Goal: Information Seeking & Learning: Check status

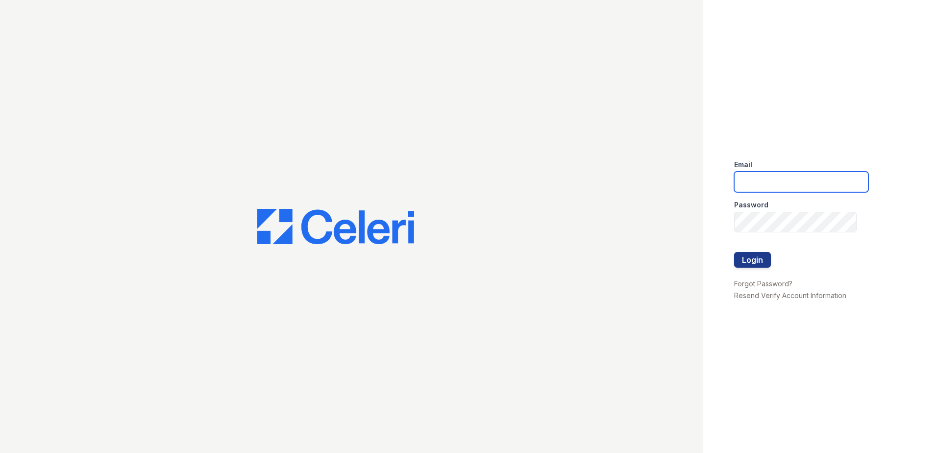
click at [751, 181] on input "email" at bounding box center [801, 182] width 134 height 21
type input "renewmtvernon@trinity-pm.com"
click at [756, 263] on button "Login" at bounding box center [752, 260] width 37 height 16
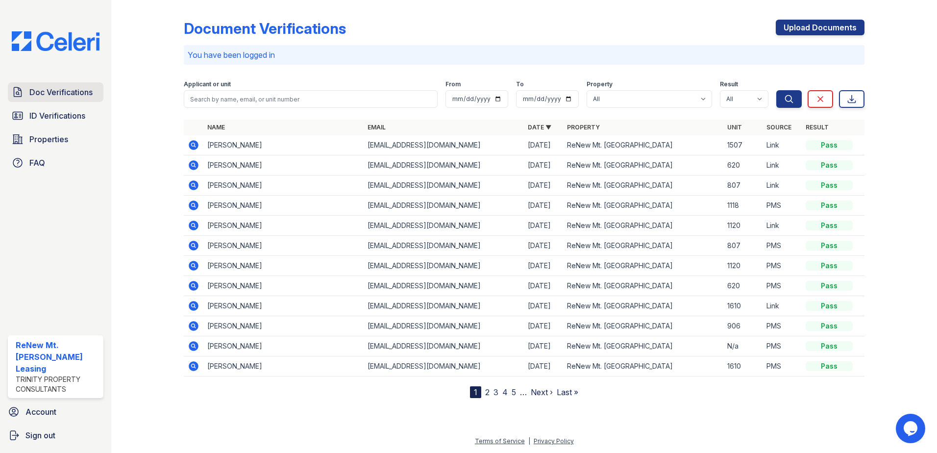
click at [61, 93] on span "Doc Verifications" at bounding box center [60, 92] width 63 height 12
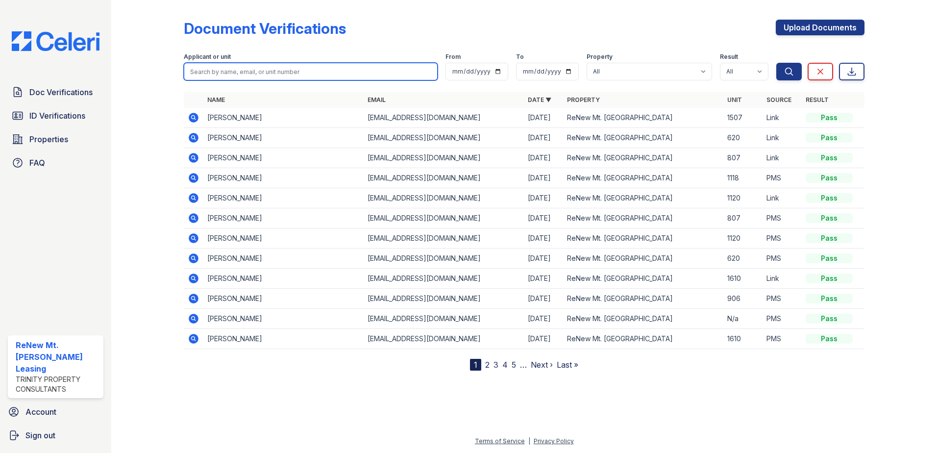
click at [204, 71] on input "search" at bounding box center [311, 72] width 254 height 18
type input "[PERSON_NAME]"
click at [776, 63] on button "Search" at bounding box center [788, 72] width 25 height 18
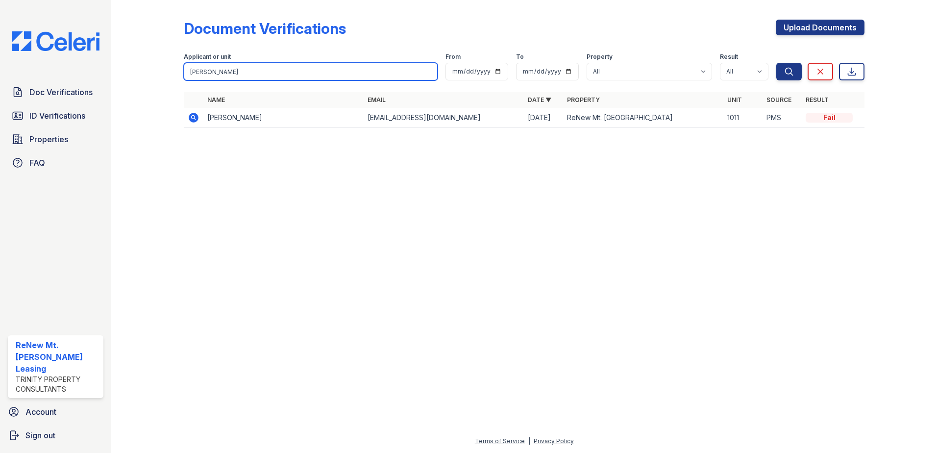
drag, startPoint x: 239, startPoint y: 71, endPoint x: 165, endPoint y: 67, distance: 74.1
click at [166, 66] on div "Document Verifications Upload Documents Filter Applicant or unit [PERSON_NAME] …" at bounding box center [524, 76] width 795 height 153
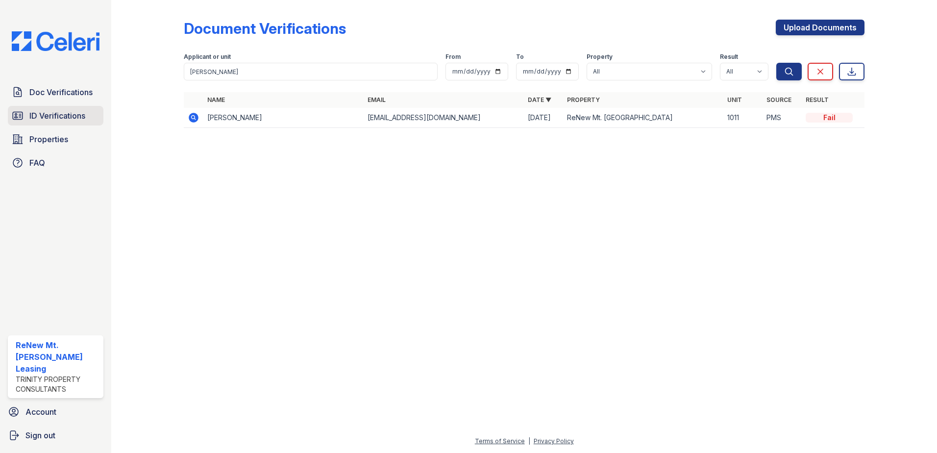
drag, startPoint x: 85, startPoint y: 115, endPoint x: 100, endPoint y: 111, distance: 15.7
click at [85, 115] on span "ID Verifications" at bounding box center [57, 116] width 56 height 12
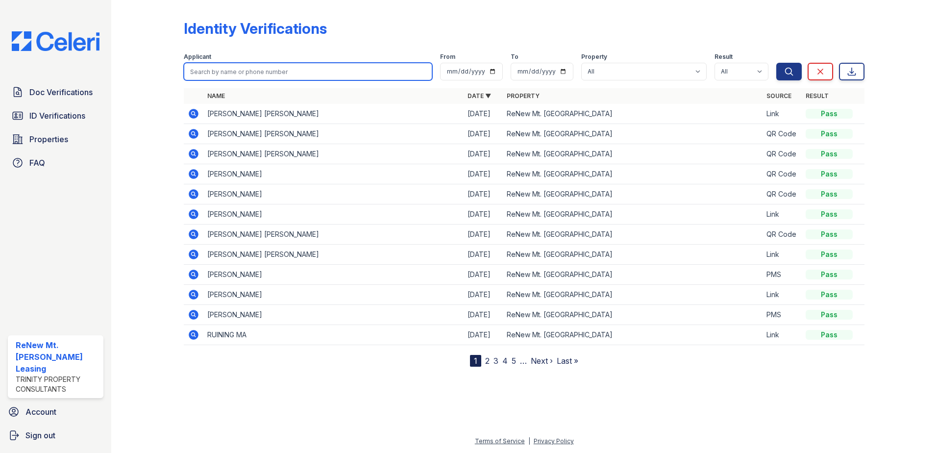
click at [216, 75] on input "search" at bounding box center [308, 72] width 249 height 18
paste input "[PERSON_NAME]"
type input "[PERSON_NAME]"
click at [776, 63] on button "Search" at bounding box center [788, 72] width 25 height 18
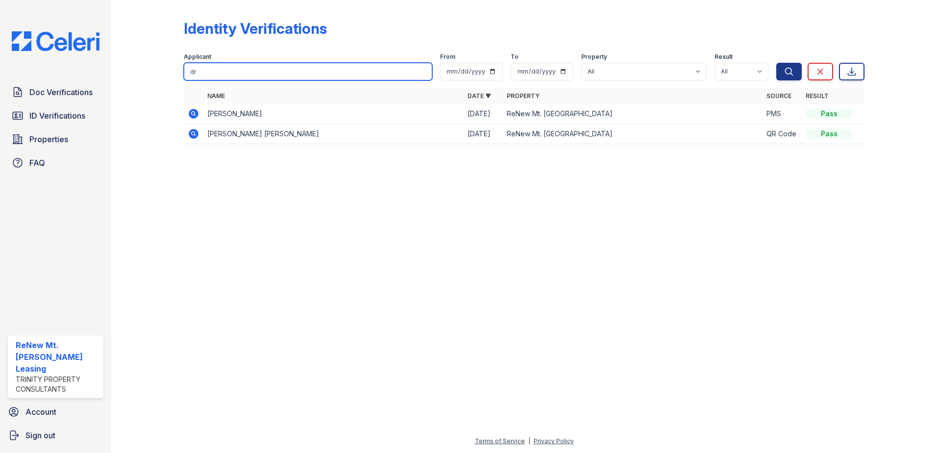
type input "d"
paste input "[PERSON_NAME]"
type input "[PERSON_NAME]"
click at [776, 63] on button "Search" at bounding box center [788, 72] width 25 height 18
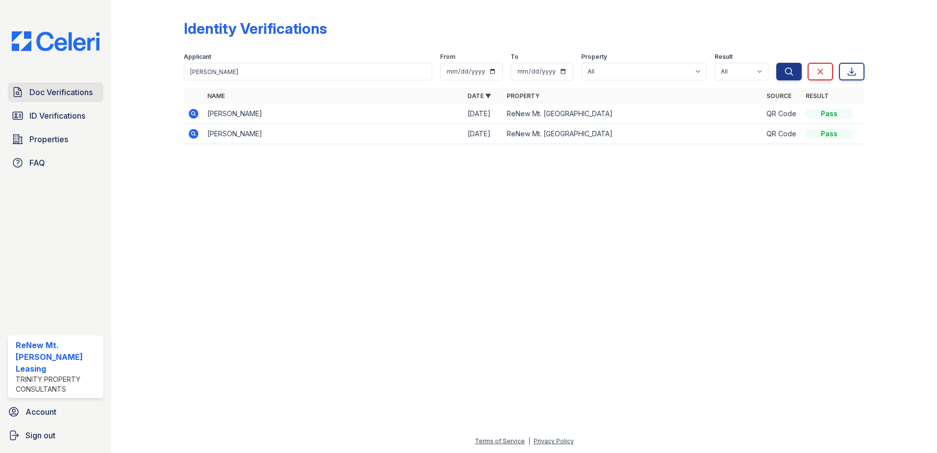
click at [55, 95] on span "Doc Verifications" at bounding box center [60, 92] width 63 height 12
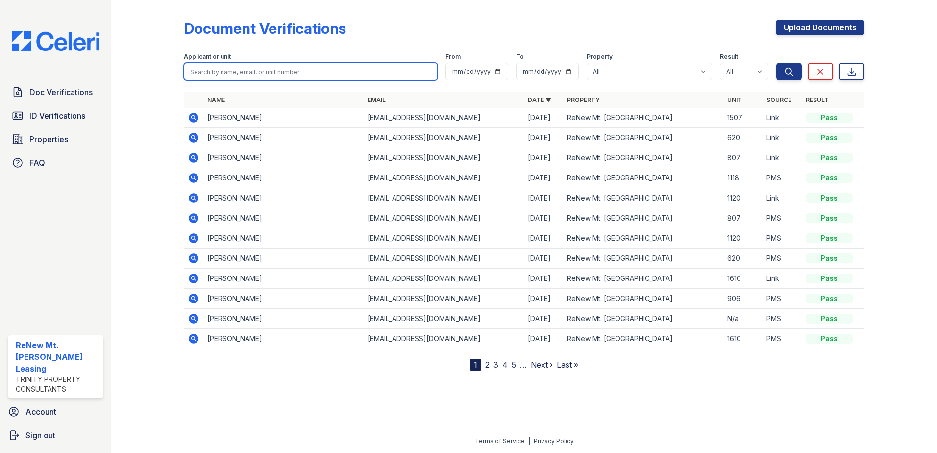
click at [211, 72] on input "search" at bounding box center [311, 72] width 254 height 18
paste input "[PERSON_NAME]"
type input "[PERSON_NAME]"
click at [776, 63] on button "Search" at bounding box center [788, 72] width 25 height 18
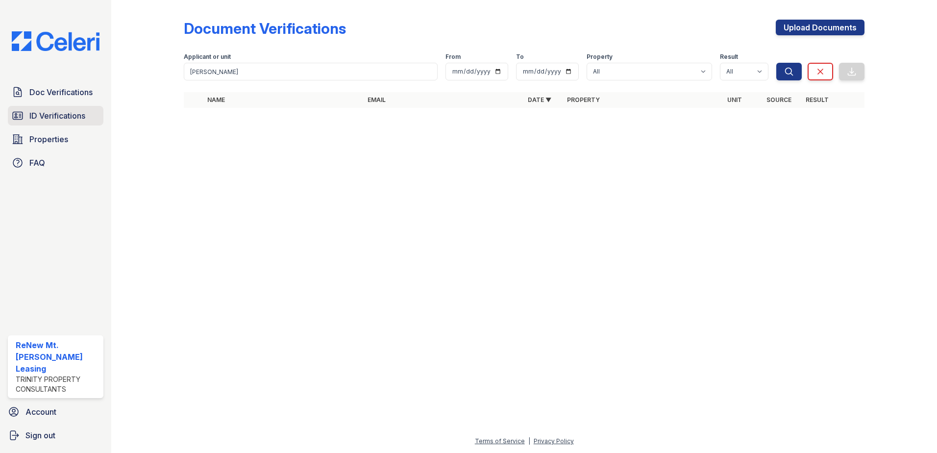
click at [65, 119] on span "ID Verifications" at bounding box center [57, 116] width 56 height 12
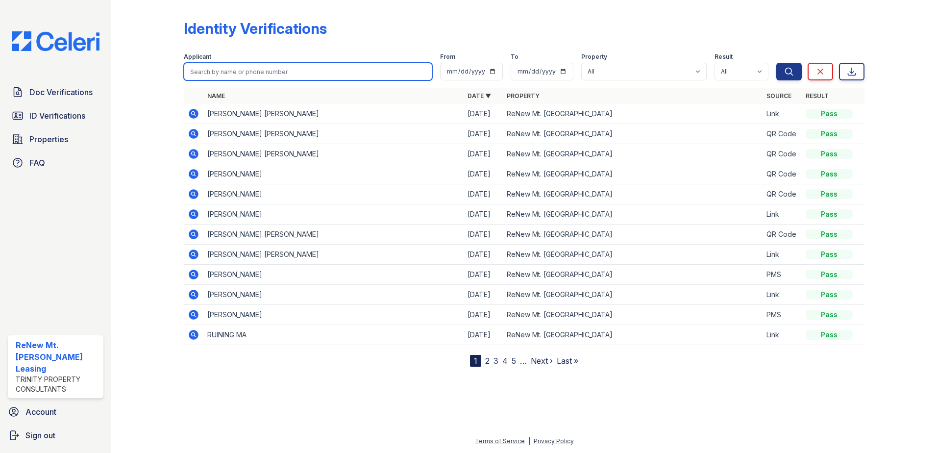
click at [228, 74] on input "search" at bounding box center [308, 72] width 249 height 18
paste input "[PERSON_NAME]"
type input "[PERSON_NAME]"
click at [776, 63] on button "Search" at bounding box center [788, 72] width 25 height 18
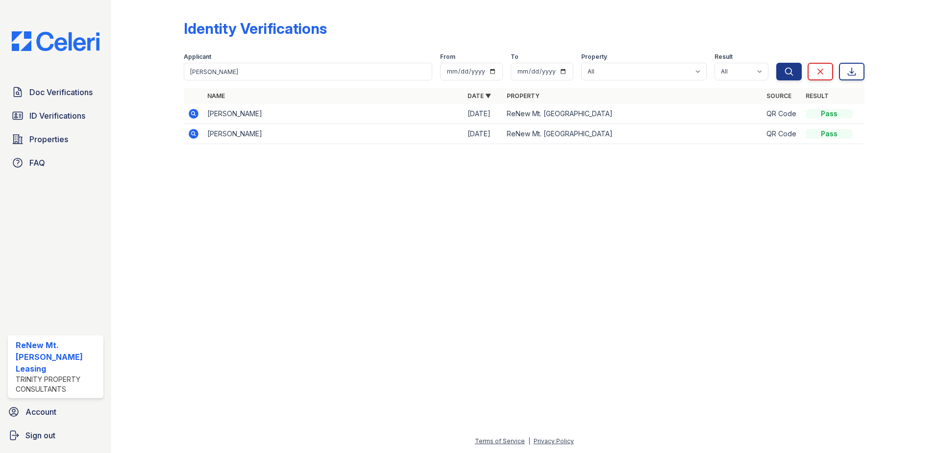
drag, startPoint x: 301, startPoint y: 136, endPoint x: 253, endPoint y: 135, distance: 48.5
click at [253, 135] on td "[PERSON_NAME]" at bounding box center [333, 134] width 260 height 20
copy td "[PERSON_NAME]"
click at [60, 90] on span "Doc Verifications" at bounding box center [60, 92] width 63 height 12
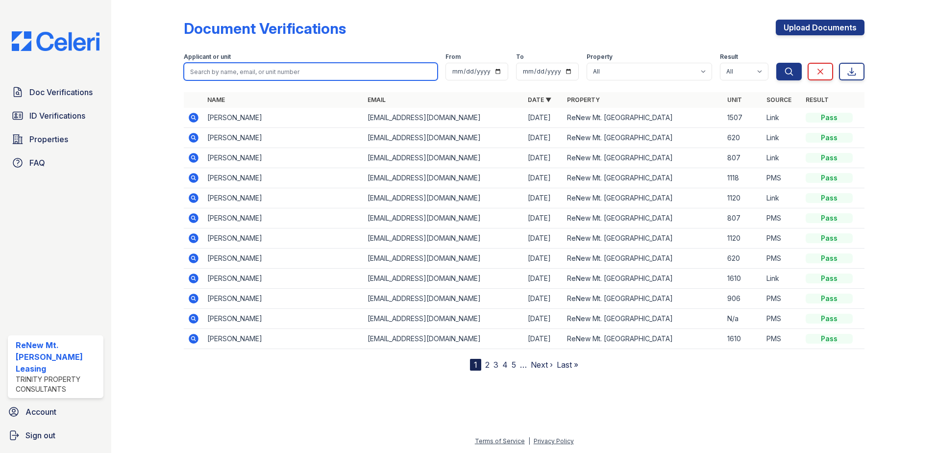
click at [203, 71] on input "search" at bounding box center [311, 72] width 254 height 18
paste input "[PERSON_NAME]"
type input "[PERSON_NAME]"
click at [776, 63] on button "Search" at bounding box center [788, 72] width 25 height 18
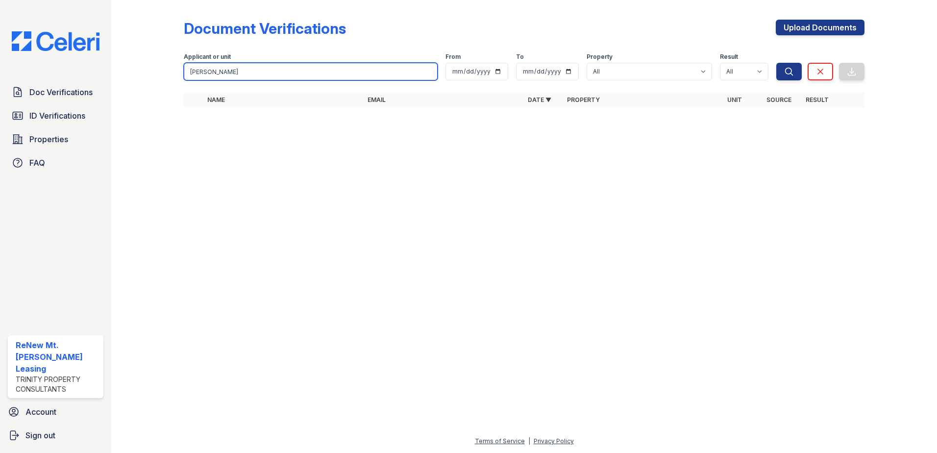
drag, startPoint x: 238, startPoint y: 69, endPoint x: 155, endPoint y: 65, distance: 82.9
click at [155, 65] on div "Document Verifications Upload Documents Filter Applicant or unit [GEOGRAPHIC_DA…" at bounding box center [524, 66] width 795 height 133
paste input "Abtahee"
type input "Abtahee"
click at [776, 63] on button "Search" at bounding box center [788, 72] width 25 height 18
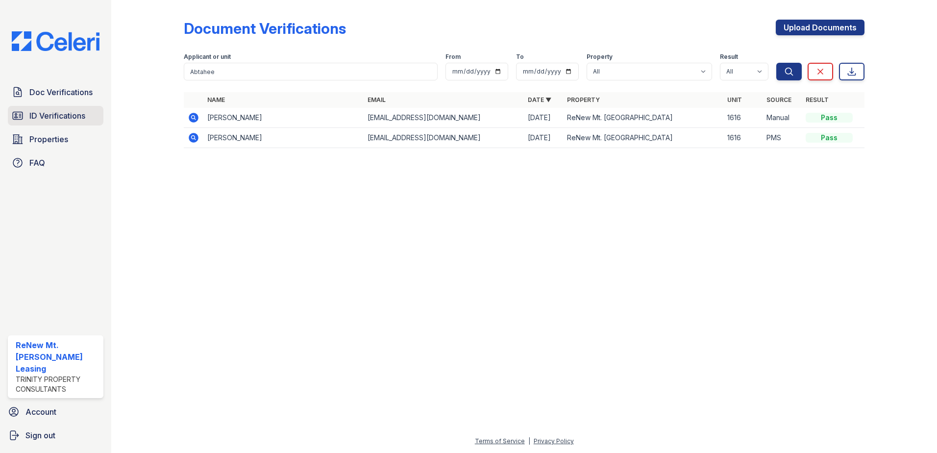
click at [59, 121] on span "ID Verifications" at bounding box center [57, 116] width 56 height 12
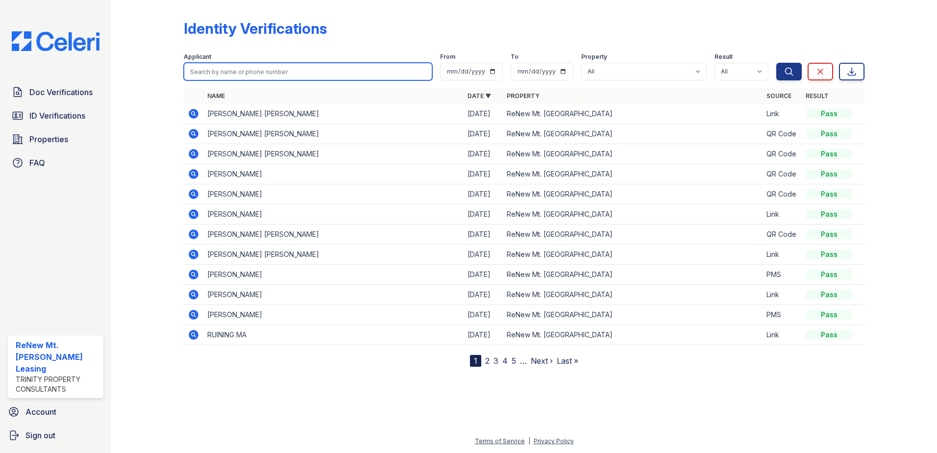
click at [213, 69] on input "search" at bounding box center [308, 72] width 249 height 18
paste input "Abtahee"
type input "Abtahee"
click at [776, 63] on button "Search" at bounding box center [788, 72] width 25 height 18
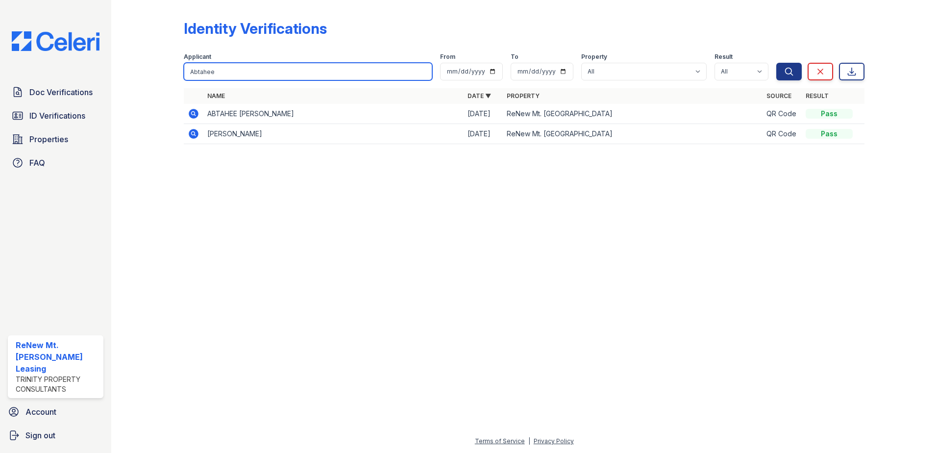
click at [153, 69] on div "Identity Verifications Filter Applicant [GEOGRAPHIC_DATA] From To Property All …" at bounding box center [524, 85] width 795 height 170
paste input "Moer"
type input "Moer"
click at [776, 63] on button "Search" at bounding box center [788, 72] width 25 height 18
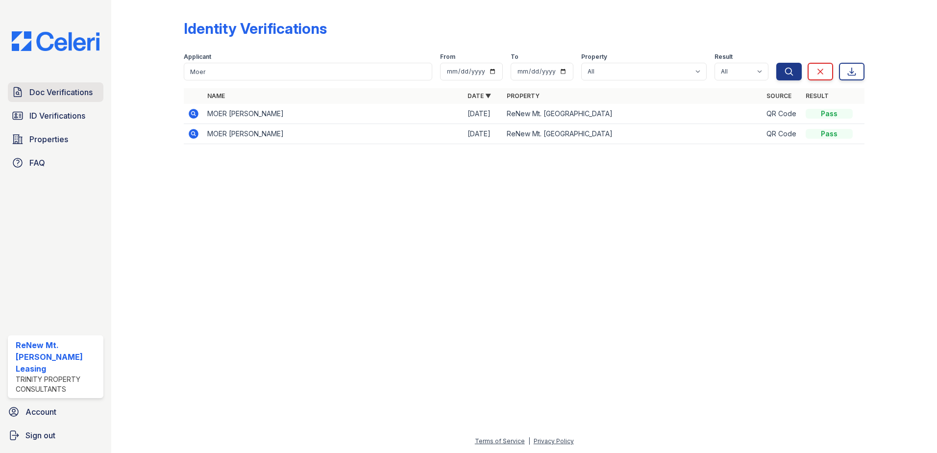
click at [60, 94] on span "Doc Verifications" at bounding box center [60, 92] width 63 height 12
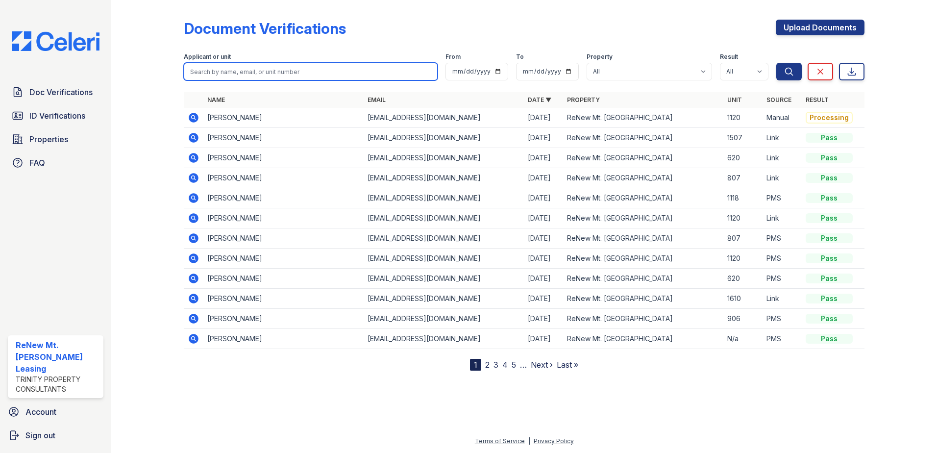
click at [200, 71] on input "search" at bounding box center [311, 72] width 254 height 18
paste input "Moer"
type input "Moer"
click at [776, 63] on button "Search" at bounding box center [788, 72] width 25 height 18
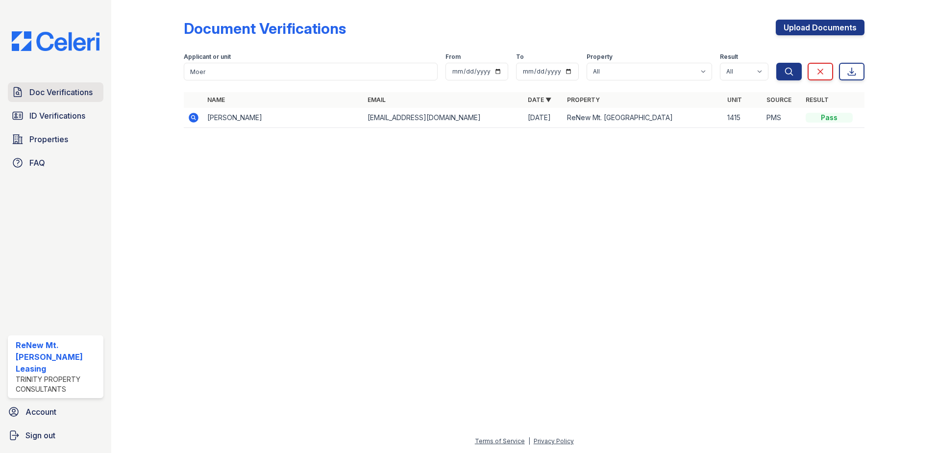
click at [49, 88] on span "Doc Verifications" at bounding box center [60, 92] width 63 height 12
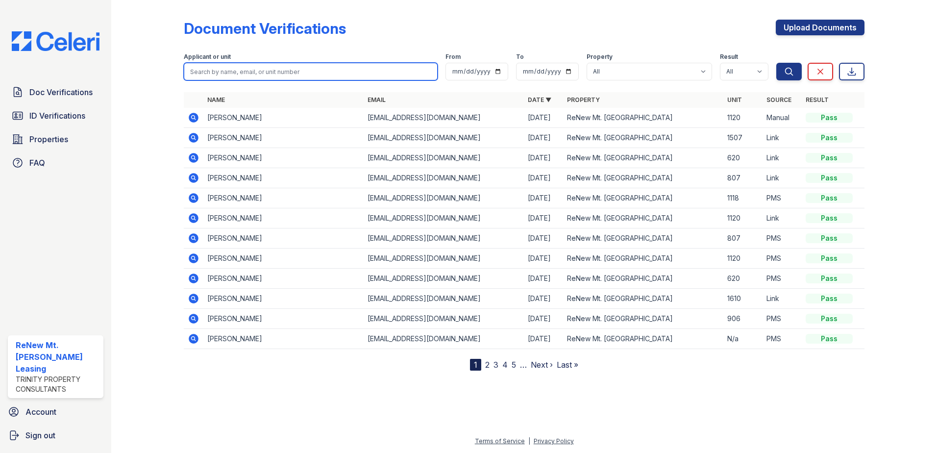
click at [206, 70] on input "search" at bounding box center [311, 72] width 254 height 18
paste input "Leizerov"
type input "Leizerov"
click at [776, 63] on button "Search" at bounding box center [788, 72] width 25 height 18
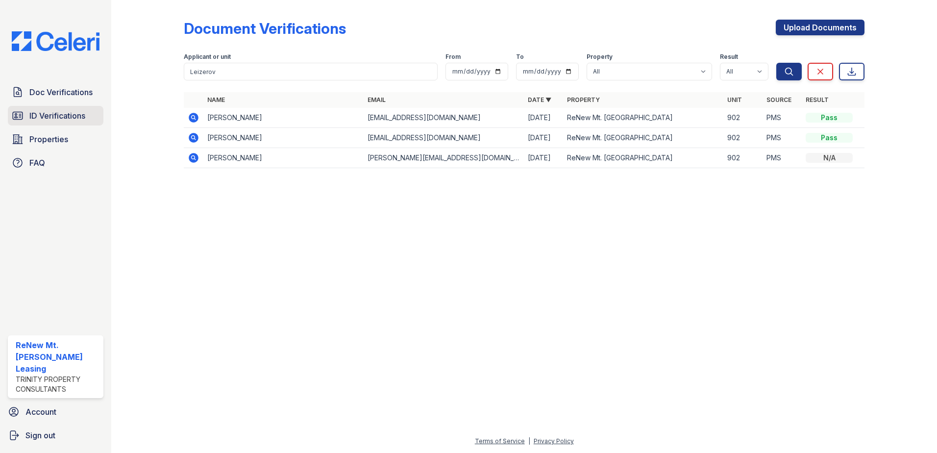
click at [72, 114] on span "ID Verifications" at bounding box center [57, 116] width 56 height 12
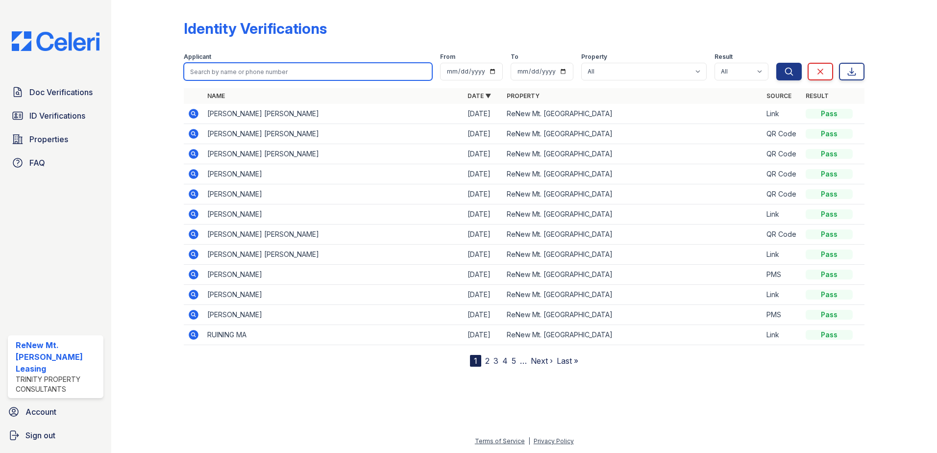
click at [213, 72] on input "search" at bounding box center [308, 72] width 249 height 18
paste input "Leizerov"
type input "Leizerov"
click at [776, 63] on button "Search" at bounding box center [788, 72] width 25 height 18
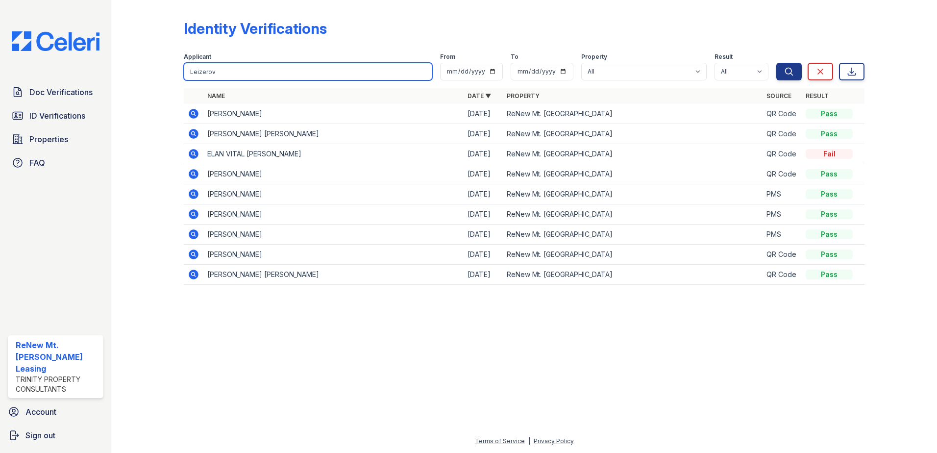
drag, startPoint x: 203, startPoint y: 70, endPoint x: 170, endPoint y: 68, distance: 33.4
click at [170, 68] on div "Identity Verifications Filter Applicant Leizerov From To Property All ReNew Mt.…" at bounding box center [524, 155] width 795 height 310
paste input "Xinyuan"
type input "Xinyuan"
click at [776, 63] on button "Search" at bounding box center [788, 72] width 25 height 18
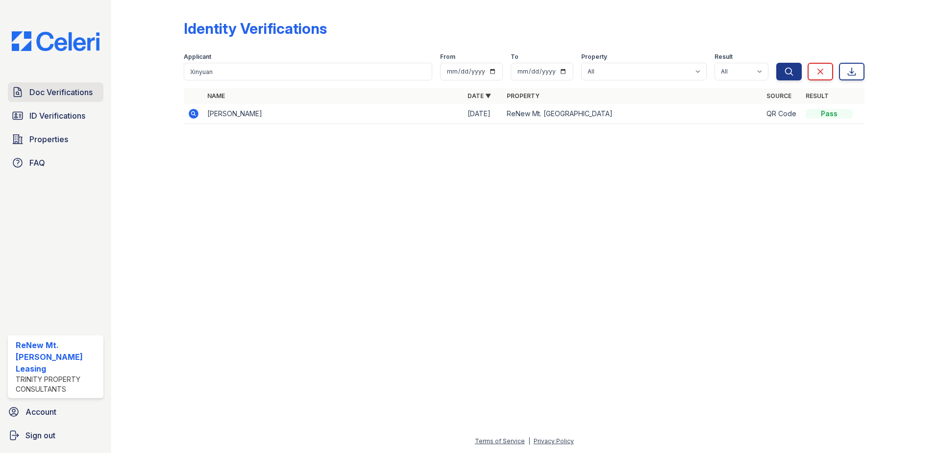
click at [72, 88] on span "Doc Verifications" at bounding box center [60, 92] width 63 height 12
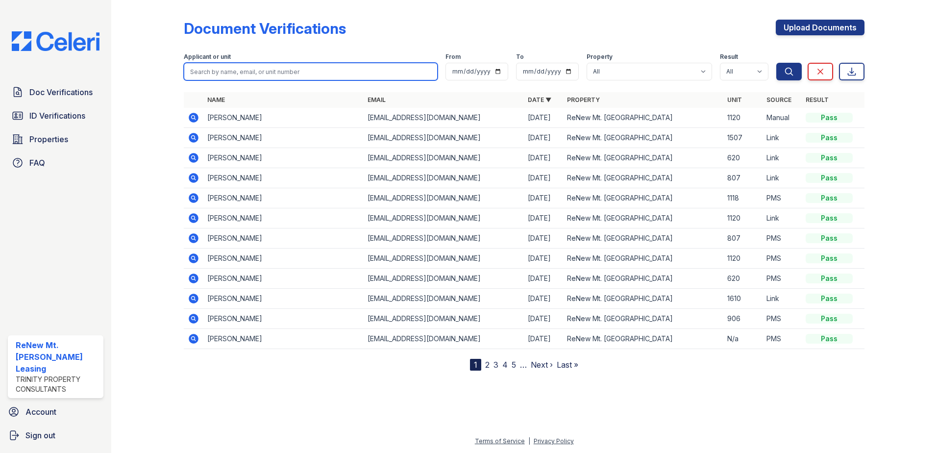
click at [199, 73] on input "search" at bounding box center [311, 72] width 254 height 18
paste input "Xinyuan"
type input "Xinyuan"
click at [776, 63] on button "Search" at bounding box center [788, 72] width 25 height 18
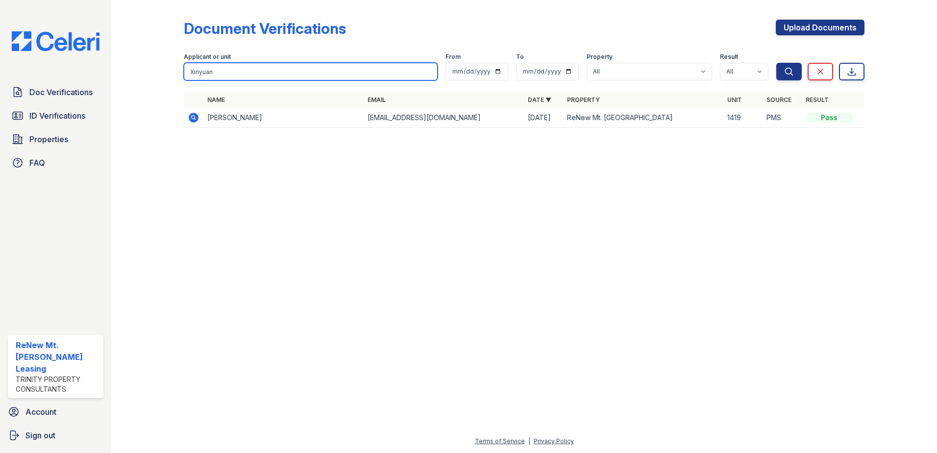
click at [232, 70] on input "Xinyuan" at bounding box center [311, 72] width 254 height 18
click at [151, 70] on div "Document Verifications Upload Documents Filter Applicant or unit [GEOGRAPHIC_DA…" at bounding box center [524, 76] width 795 height 153
paste input "[PERSON_NAME]"
type input "[PERSON_NAME]"
click at [776, 63] on button "Search" at bounding box center [788, 72] width 25 height 18
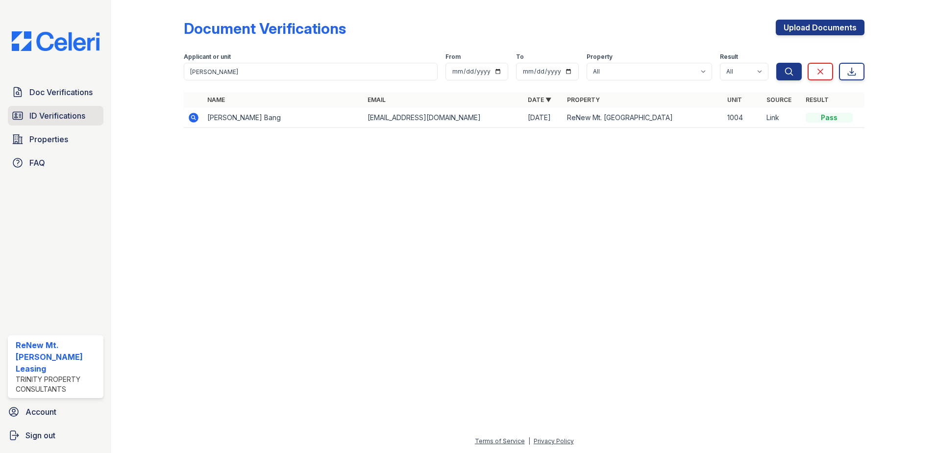
click at [57, 112] on span "ID Verifications" at bounding box center [57, 116] width 56 height 12
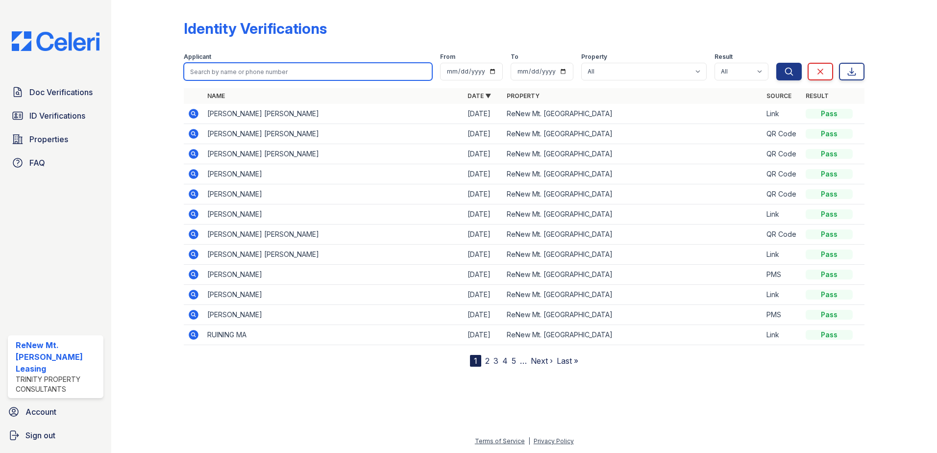
click at [196, 69] on input "search" at bounding box center [308, 72] width 249 height 18
paste input "[PERSON_NAME]"
type input "[PERSON_NAME]"
click at [776, 63] on button "Search" at bounding box center [788, 72] width 25 height 18
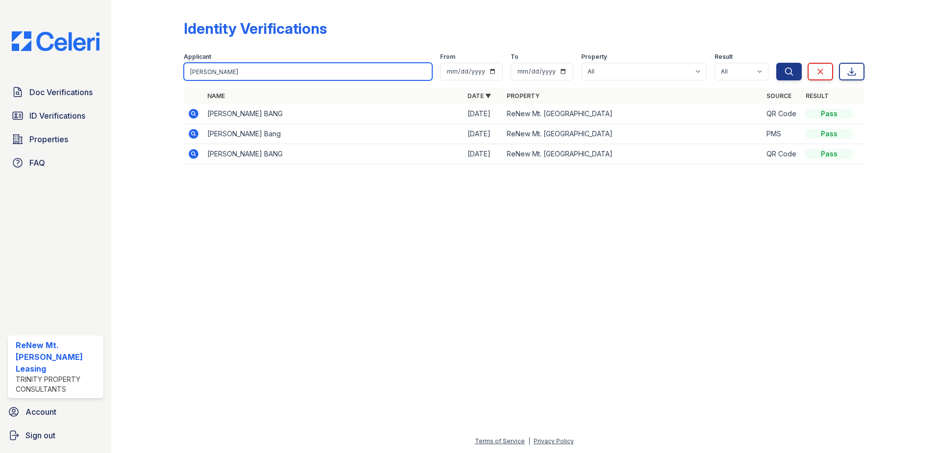
click at [234, 70] on input "[PERSON_NAME]" at bounding box center [308, 72] width 249 height 18
drag, startPoint x: 234, startPoint y: 70, endPoint x: 170, endPoint y: 70, distance: 64.2
click at [170, 70] on div "Identity Verifications Filter Applicant [PERSON_NAME] From To Property All ReNe…" at bounding box center [524, 95] width 795 height 190
paste input "biyu"
type input "biyu"
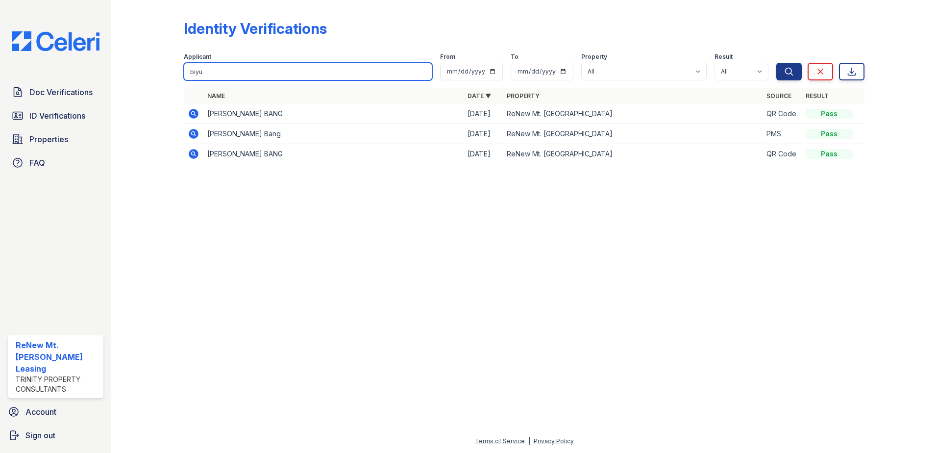
click at [776, 63] on button "Search" at bounding box center [788, 72] width 25 height 18
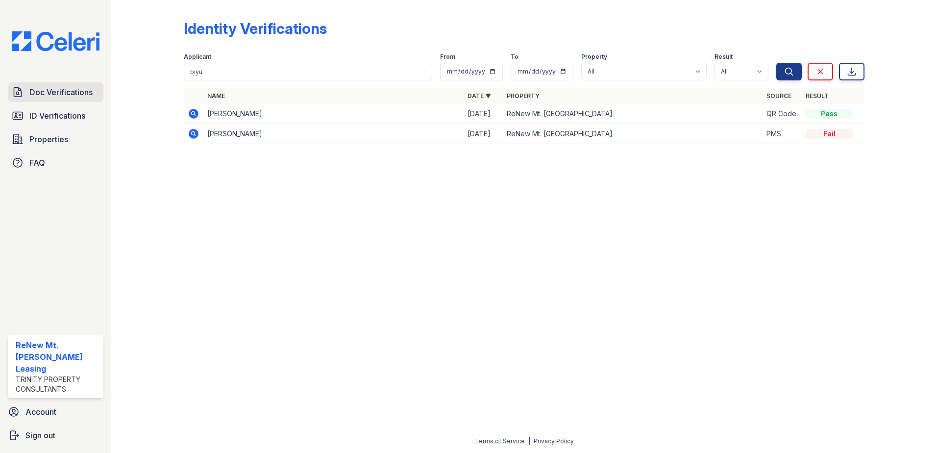
click at [70, 91] on span "Doc Verifications" at bounding box center [60, 92] width 63 height 12
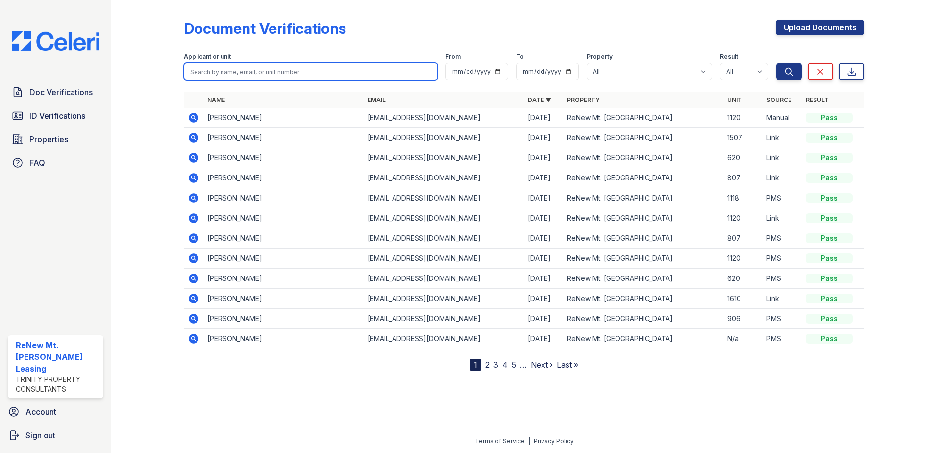
click at [192, 73] on input "search" at bounding box center [311, 72] width 254 height 18
paste input "biyu"
type input "biyu"
click at [776, 63] on button "Search" at bounding box center [788, 72] width 25 height 18
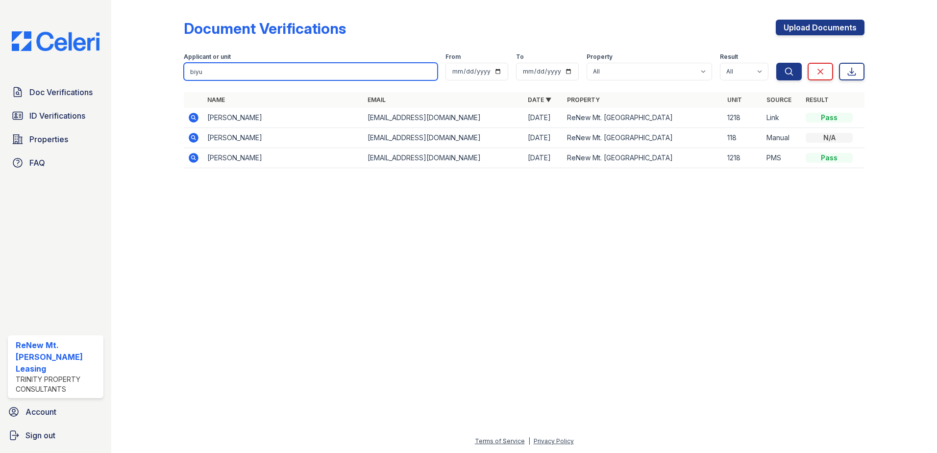
drag, startPoint x: 211, startPoint y: 71, endPoint x: 160, endPoint y: 71, distance: 51.5
click at [160, 71] on div "Document Verifications Upload Documents Filter Applicant or unit biyu From To P…" at bounding box center [524, 97] width 795 height 194
paste input "[PERSON_NAME]"
type input "[PERSON_NAME]"
click at [776, 63] on button "Search" at bounding box center [788, 72] width 25 height 18
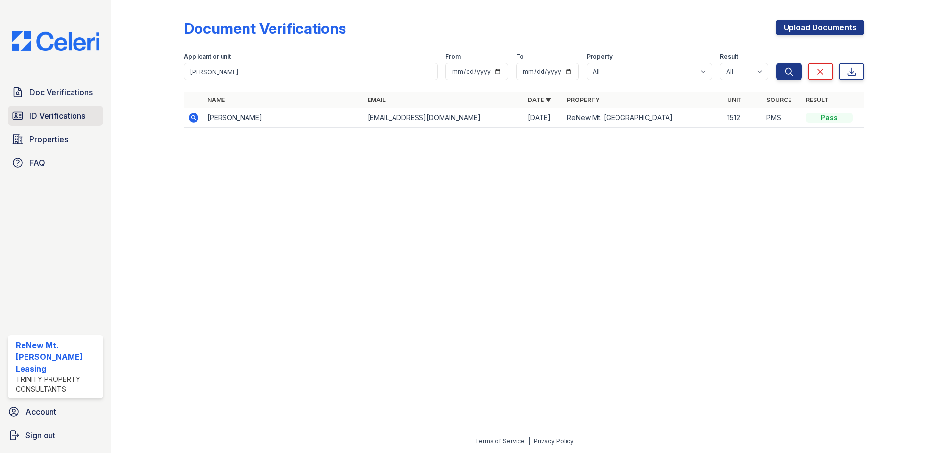
click at [70, 112] on span "ID Verifications" at bounding box center [57, 116] width 56 height 12
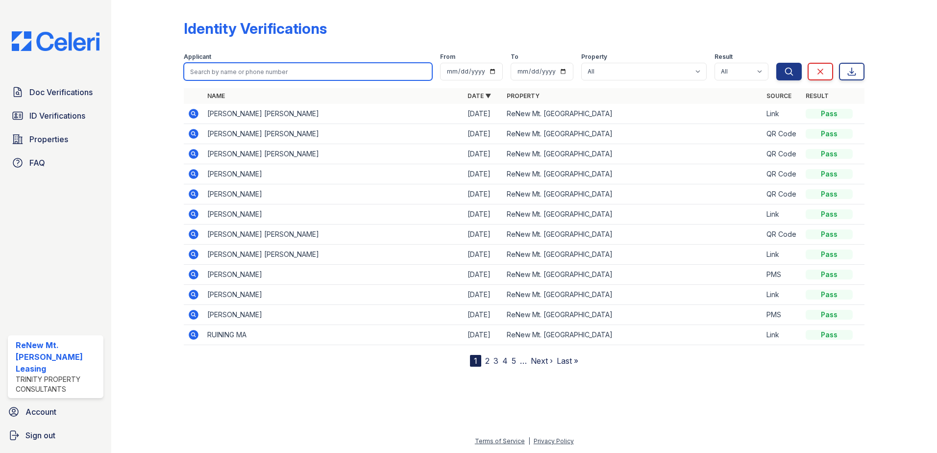
click at [196, 71] on input "search" at bounding box center [308, 72] width 249 height 18
paste input "[PERSON_NAME]"
type input "[PERSON_NAME]"
click at [776, 63] on button "Search" at bounding box center [788, 72] width 25 height 18
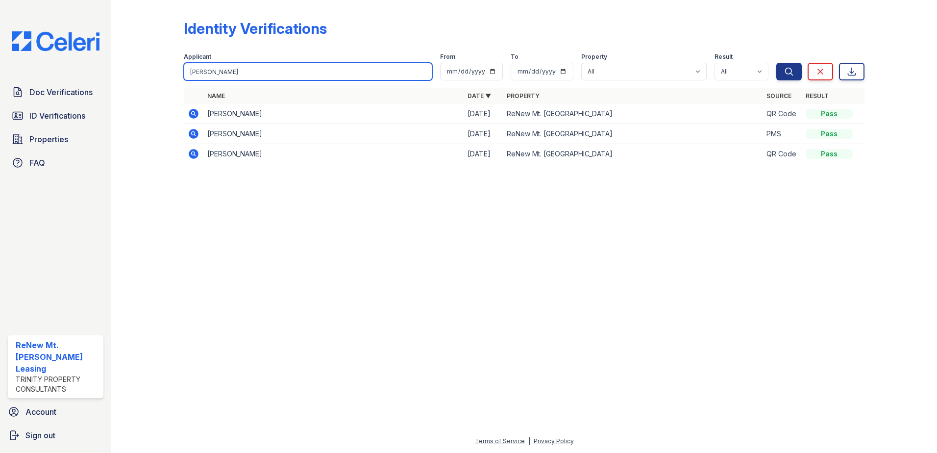
click at [217, 71] on input "[PERSON_NAME]" at bounding box center [308, 72] width 249 height 18
click at [158, 70] on div "Identity Verifications Filter Applicant [PERSON_NAME] From To Property All ReNe…" at bounding box center [524, 95] width 795 height 190
paste input "[PERSON_NAME]"
type input "[PERSON_NAME]"
click at [776, 63] on button "Search" at bounding box center [788, 72] width 25 height 18
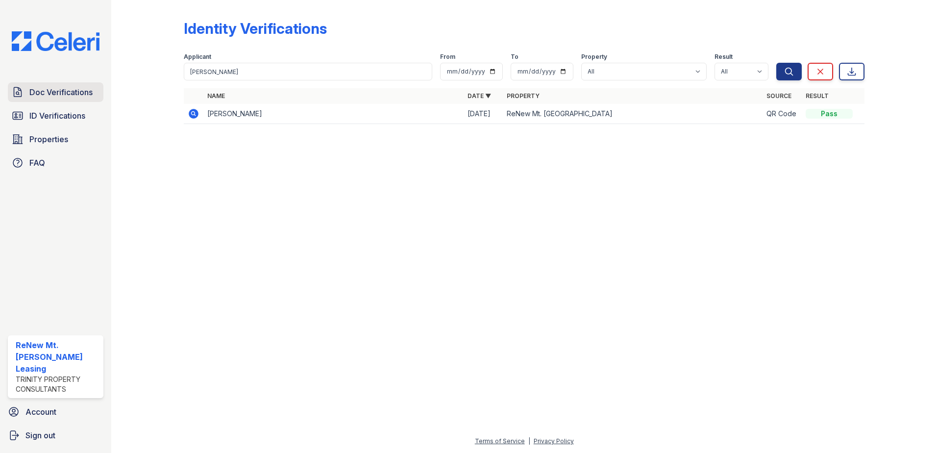
click at [66, 92] on span "Doc Verifications" at bounding box center [60, 92] width 63 height 12
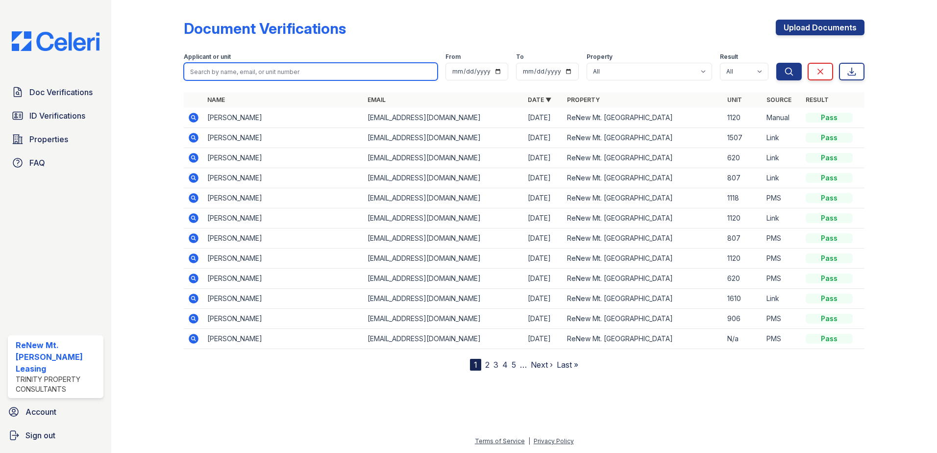
click at [199, 70] on input "search" at bounding box center [311, 72] width 254 height 18
paste input "[PERSON_NAME]"
type input "[PERSON_NAME]"
click at [776, 63] on button "Search" at bounding box center [788, 72] width 25 height 18
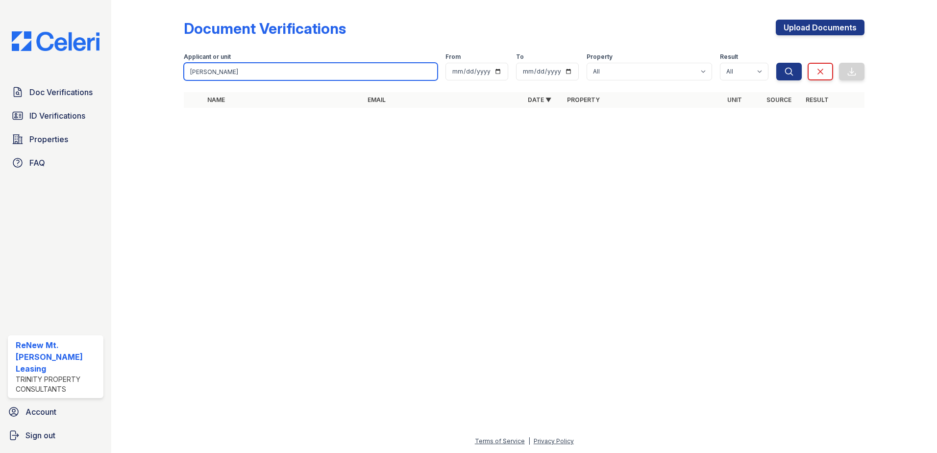
drag, startPoint x: 213, startPoint y: 70, endPoint x: 156, endPoint y: 69, distance: 56.4
click at [156, 69] on div "Document Verifications Upload Documents Filter Applicant or unit [PERSON_NAME] …" at bounding box center [524, 66] width 795 height 133
type input "LI"
click at [776, 63] on button "Search" at bounding box center [788, 72] width 25 height 18
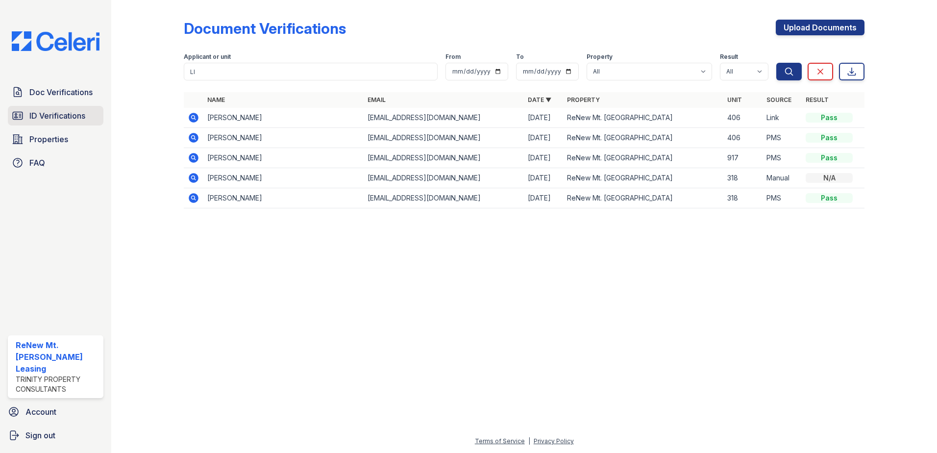
click at [51, 113] on span "ID Verifications" at bounding box center [57, 116] width 56 height 12
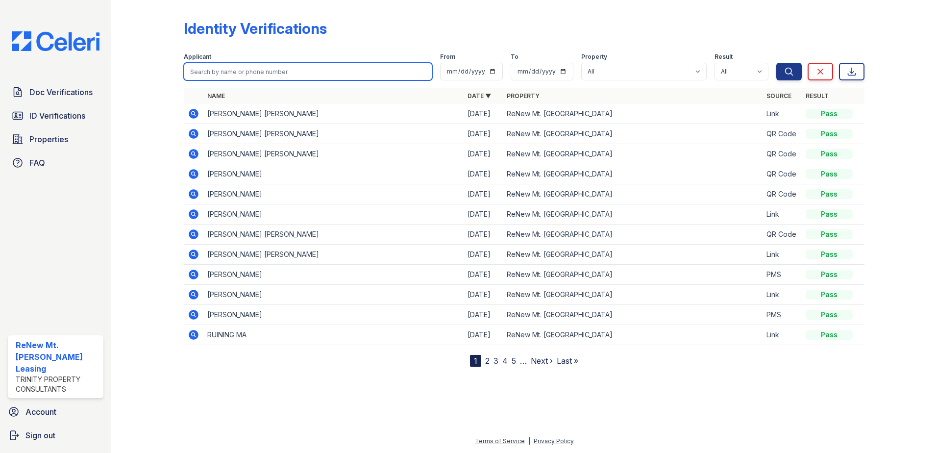
click at [192, 65] on input "search" at bounding box center [308, 72] width 249 height 18
type input "LI"
click at [776, 63] on button "Search" at bounding box center [788, 72] width 25 height 18
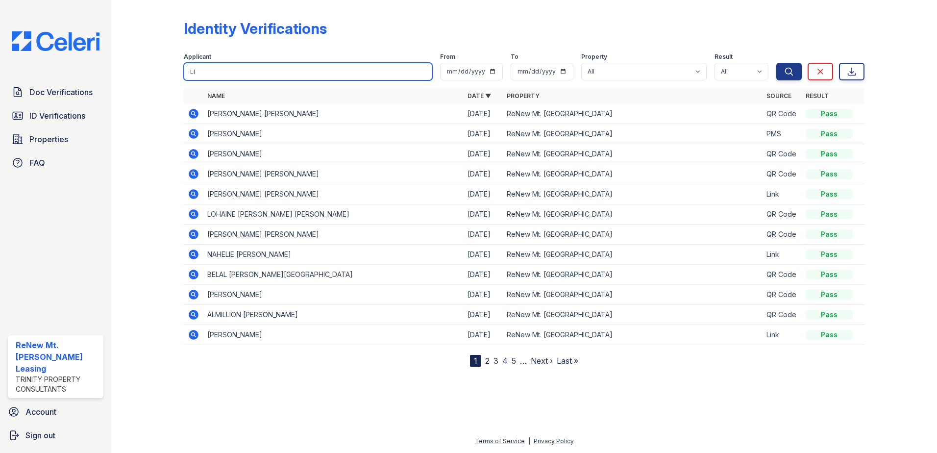
click at [207, 67] on input "LI" at bounding box center [308, 72] width 249 height 18
type input "[PERSON_NAME]"
click at [776, 63] on button "Search" at bounding box center [788, 72] width 25 height 18
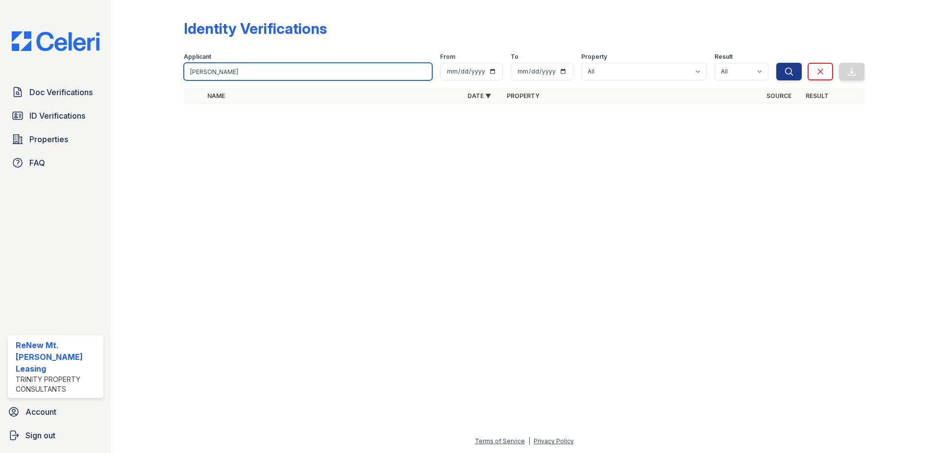
click at [181, 70] on div "Identity Verifications Filter Applicant [PERSON_NAME] From To Property All ReNe…" at bounding box center [524, 64] width 795 height 129
paste input "Jaylon"
type input "Jaylon"
click at [776, 63] on button "Search" at bounding box center [788, 72] width 25 height 18
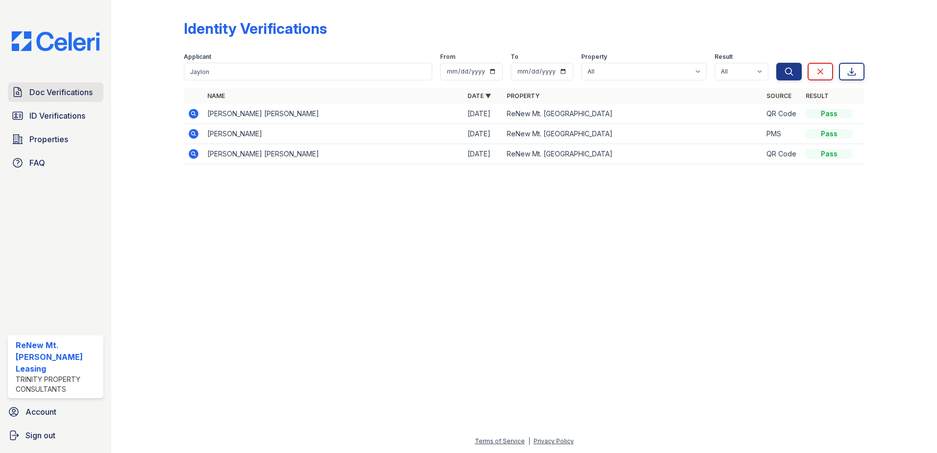
click at [78, 94] on span "Doc Verifications" at bounding box center [60, 92] width 63 height 12
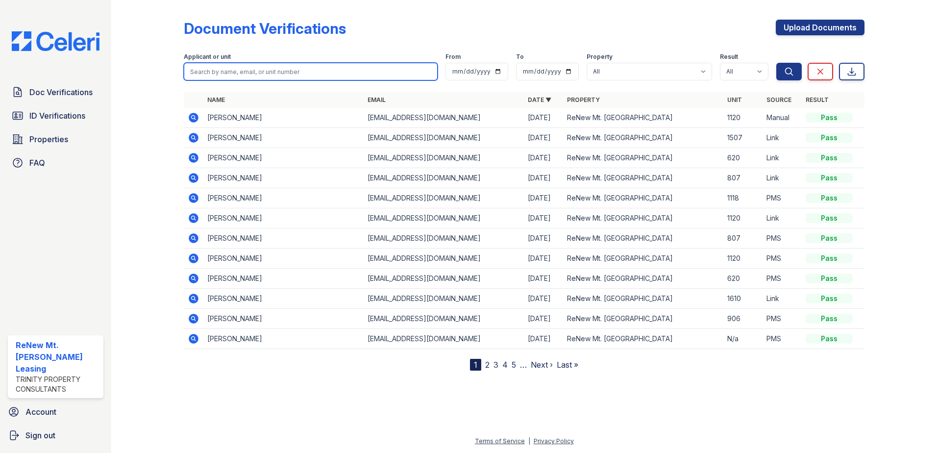
click at [195, 69] on input "search" at bounding box center [311, 72] width 254 height 18
paste input "Jaylon"
type input "Jaylon"
click at [776, 63] on button "Search" at bounding box center [788, 72] width 25 height 18
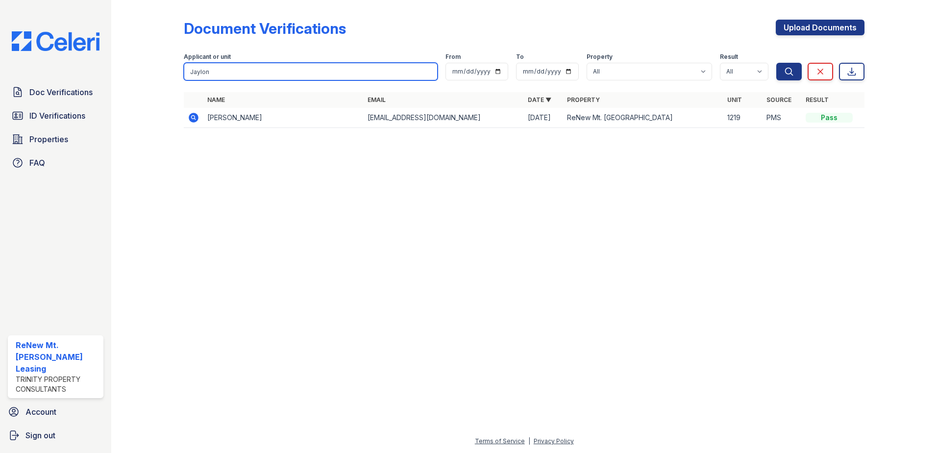
click at [223, 68] on input "Jaylon" at bounding box center [311, 72] width 254 height 18
drag, startPoint x: 190, startPoint y: 69, endPoint x: 181, endPoint y: 68, distance: 8.8
click at [181, 68] on div "Document Verifications Upload Documents Filter Applicant or unit Jaylon From To…" at bounding box center [524, 76] width 795 height 153
paste input "[PERSON_NAME]"
type input "[PERSON_NAME]"
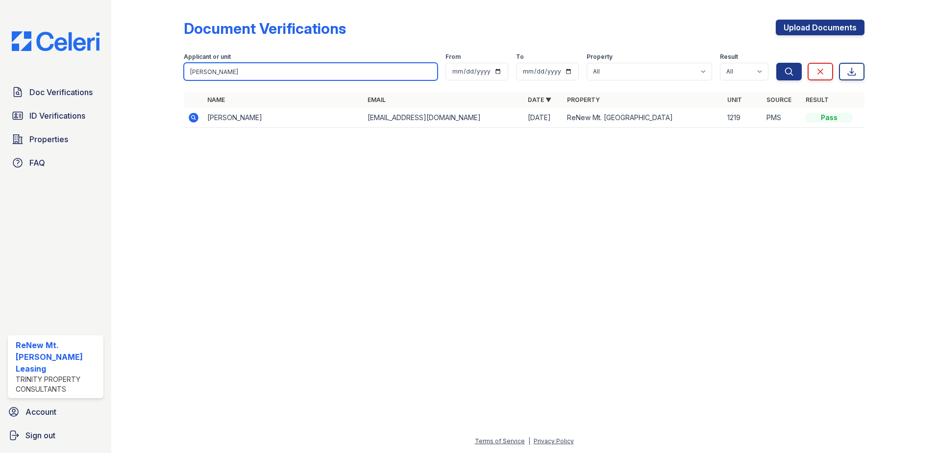
click at [776, 63] on button "Search" at bounding box center [788, 72] width 25 height 18
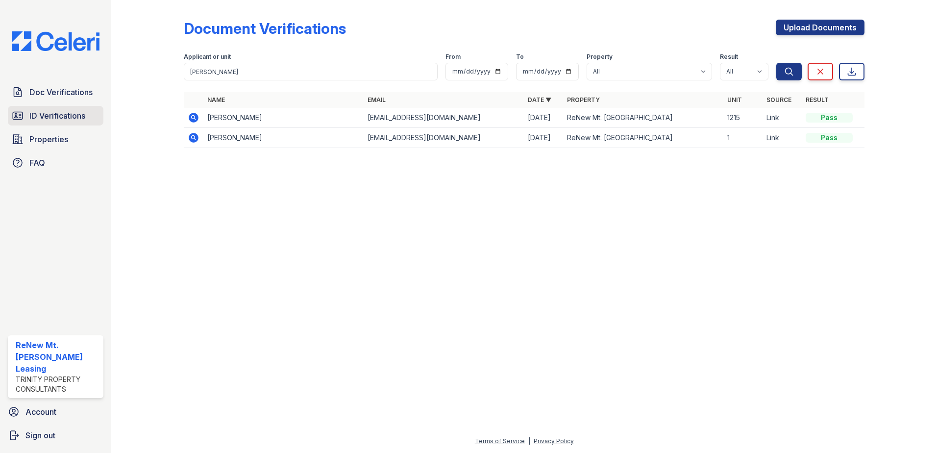
click at [67, 114] on span "ID Verifications" at bounding box center [57, 116] width 56 height 12
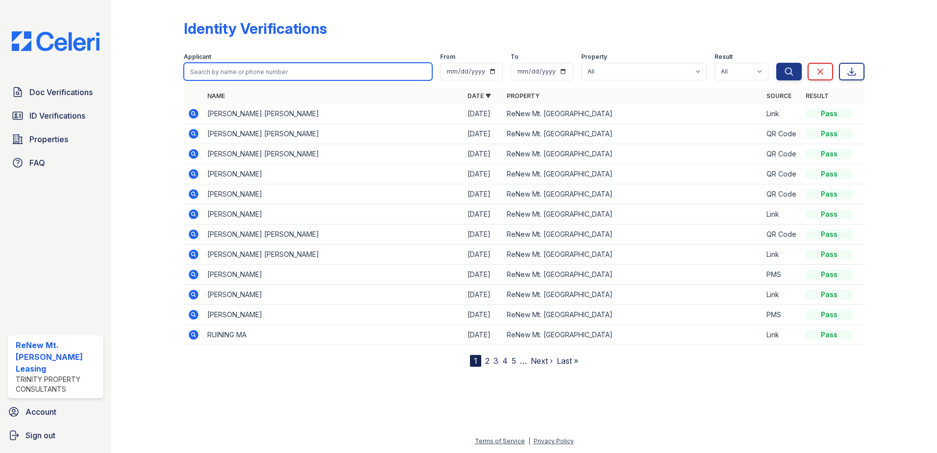
click at [197, 73] on input "search" at bounding box center [308, 72] width 249 height 18
paste input "[PERSON_NAME]"
type input "[PERSON_NAME]"
click at [776, 63] on button "Search" at bounding box center [788, 72] width 25 height 18
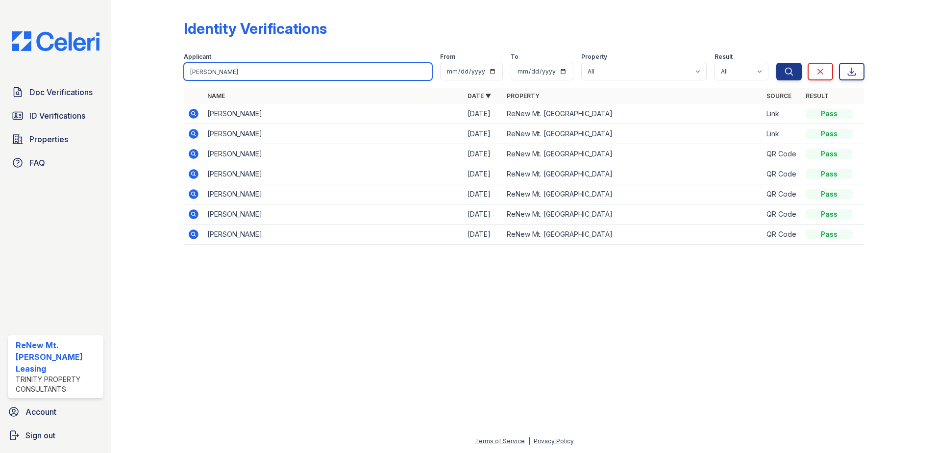
click at [222, 69] on input "[PERSON_NAME]" at bounding box center [308, 72] width 249 height 18
click at [221, 68] on input "[PERSON_NAME]" at bounding box center [308, 72] width 249 height 18
paste input "[PERSON_NAME]"
type input "[PERSON_NAME]"
click at [776, 63] on button "Search" at bounding box center [788, 72] width 25 height 18
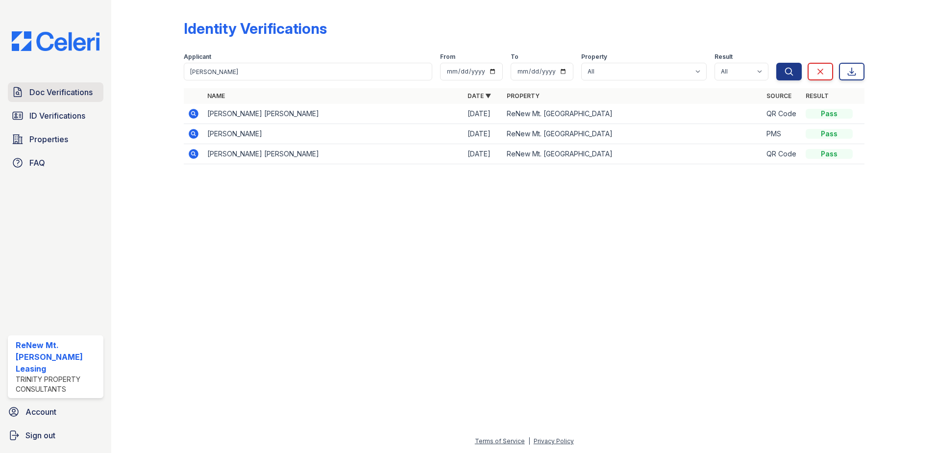
click at [81, 94] on span "Doc Verifications" at bounding box center [60, 92] width 63 height 12
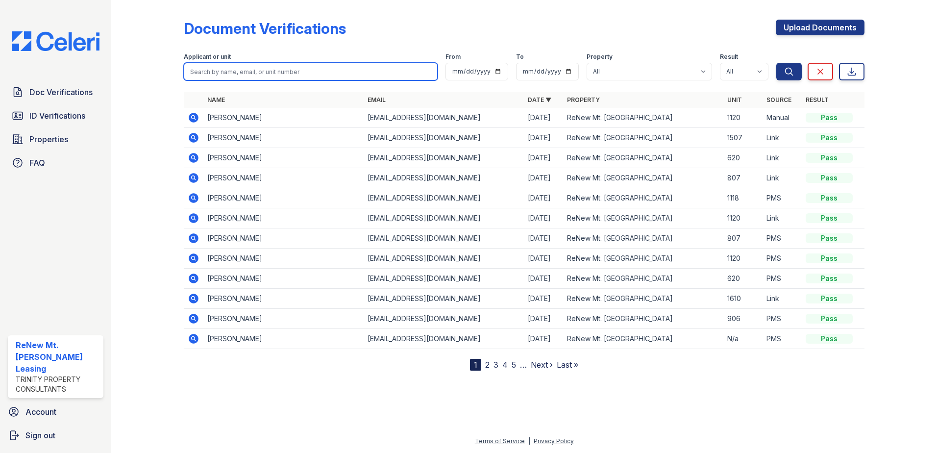
click at [205, 71] on input "search" at bounding box center [311, 72] width 254 height 18
paste input "[PERSON_NAME]"
type input "[PERSON_NAME]"
click at [776, 63] on button "Search" at bounding box center [788, 72] width 25 height 18
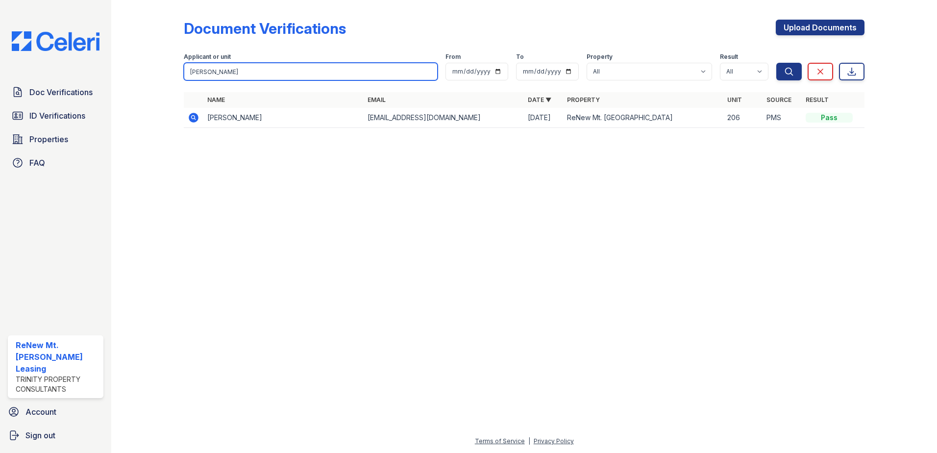
click at [212, 70] on input "[PERSON_NAME]" at bounding box center [311, 72] width 254 height 18
drag, startPoint x: 212, startPoint y: 70, endPoint x: 140, endPoint y: 64, distance: 72.8
click at [140, 64] on div "Document Verifications Upload Documents Filter Applicant or unit [GEOGRAPHIC_DA…" at bounding box center [524, 76] width 795 height 153
paste input "[PERSON_NAME]"
type input "[PERSON_NAME]"
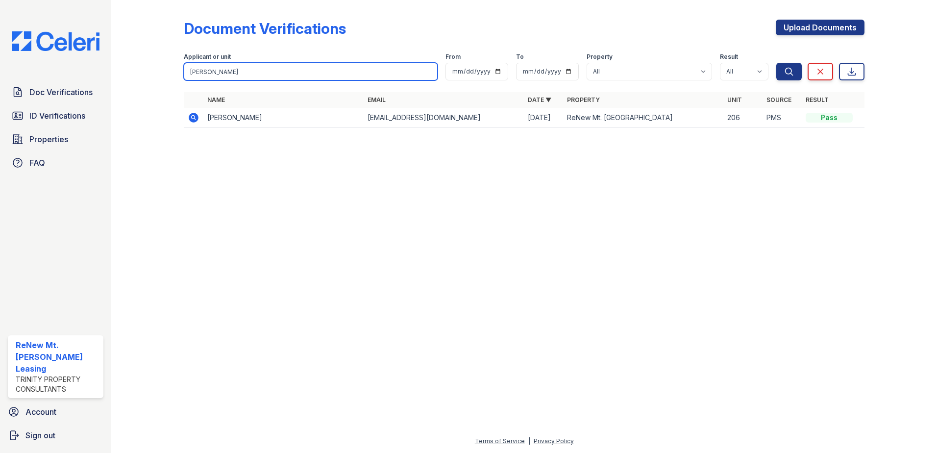
click at [776, 63] on button "Search" at bounding box center [788, 72] width 25 height 18
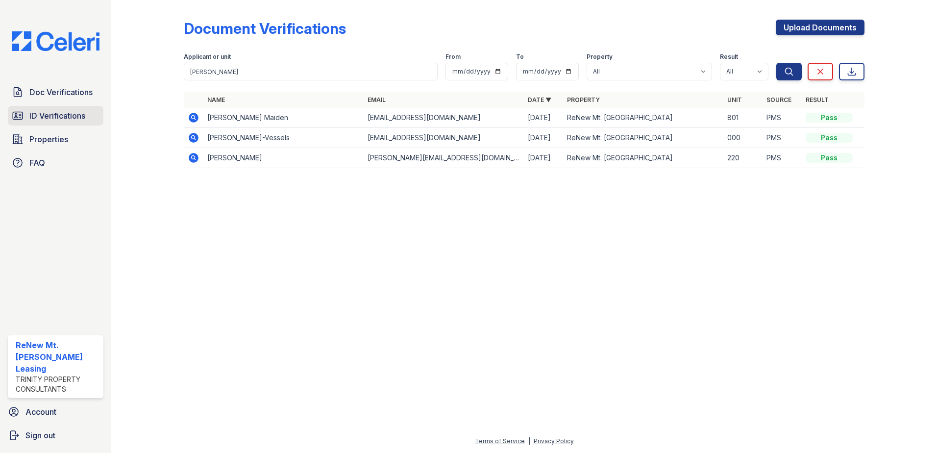
click at [45, 116] on span "ID Verifications" at bounding box center [57, 116] width 56 height 12
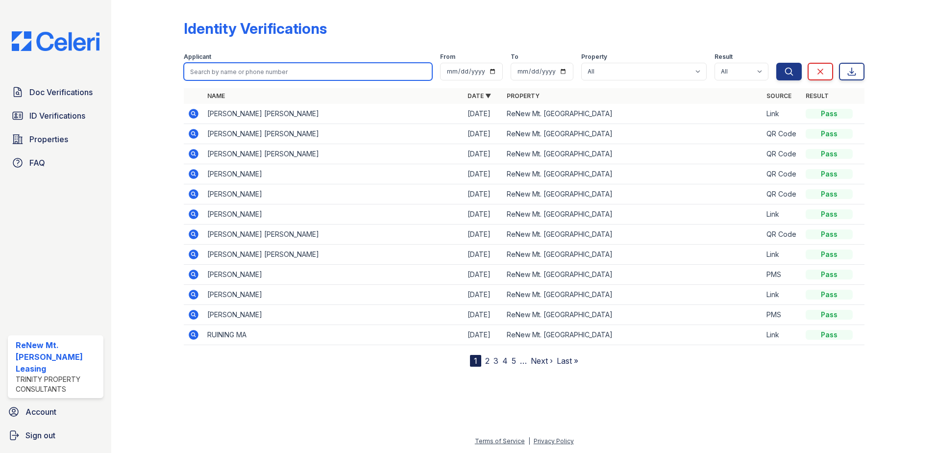
click at [212, 73] on input "search" at bounding box center [308, 72] width 249 height 18
paste input "[PERSON_NAME]"
type input "[PERSON_NAME]"
click at [776, 63] on button "Search" at bounding box center [788, 72] width 25 height 18
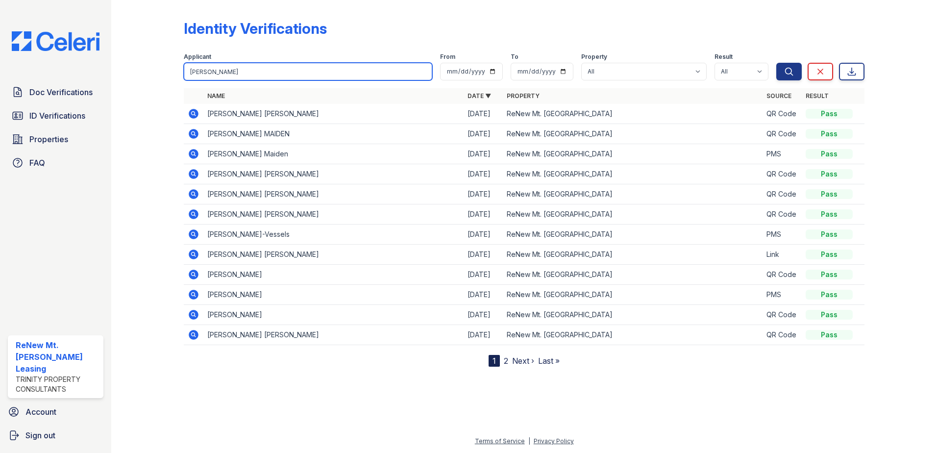
click at [220, 69] on input "[PERSON_NAME]" at bounding box center [308, 72] width 249 height 18
paste input "[PERSON_NAME]"
type input "[PERSON_NAME]"
click at [776, 63] on button "Search" at bounding box center [788, 72] width 25 height 18
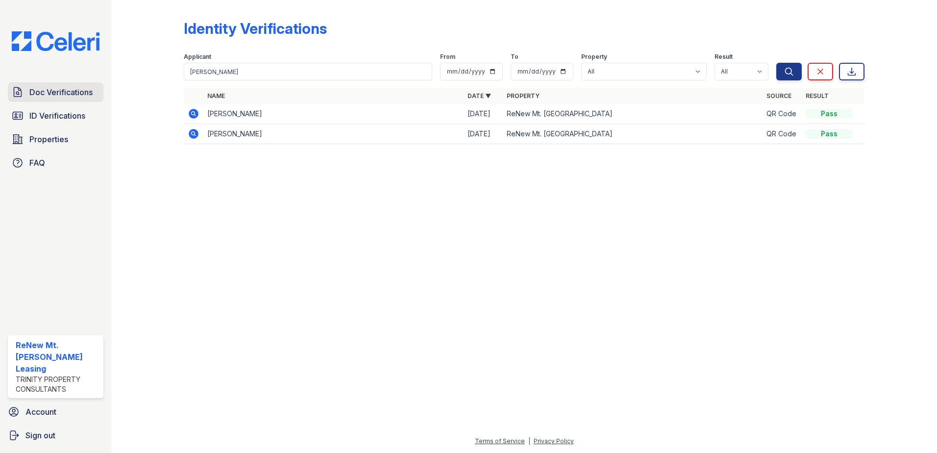
click at [51, 92] on span "Doc Verifications" at bounding box center [60, 92] width 63 height 12
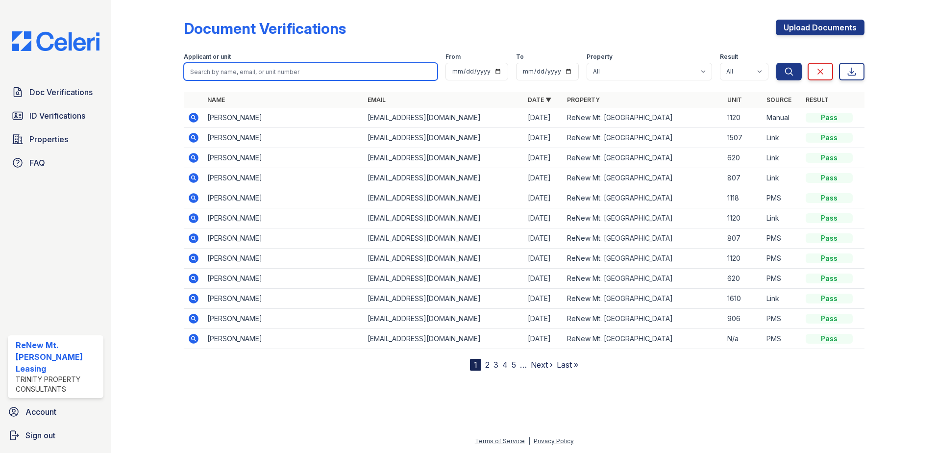
click at [196, 70] on input "search" at bounding box center [311, 72] width 254 height 18
paste input "[PERSON_NAME]"
type input "[PERSON_NAME]"
click at [776, 63] on button "Search" at bounding box center [788, 72] width 25 height 18
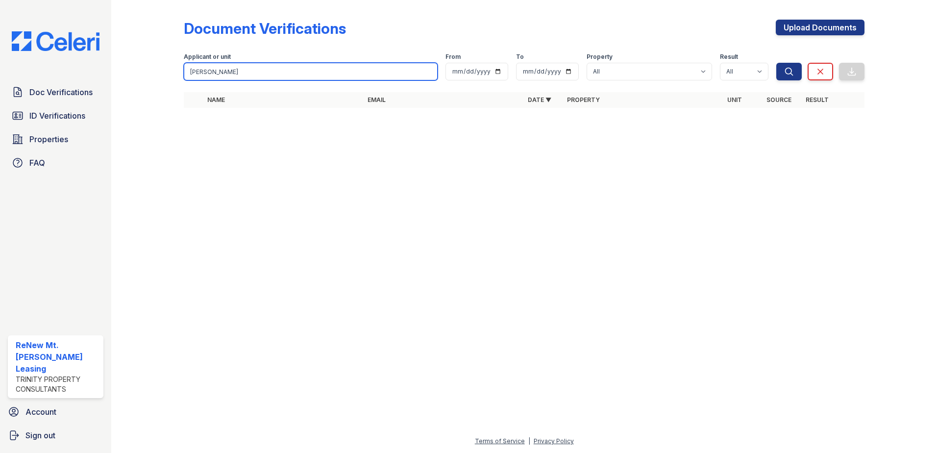
click at [227, 70] on input "[PERSON_NAME]" at bounding box center [311, 72] width 254 height 18
type input "G"
paste input "[PERSON_NAME]"
type input "[PERSON_NAME]"
click at [776, 63] on button "Search" at bounding box center [788, 72] width 25 height 18
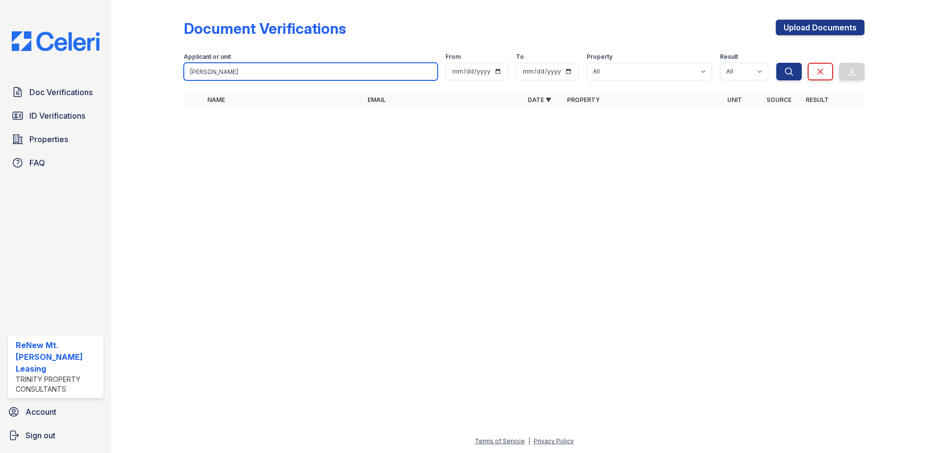
click at [220, 71] on input "[PERSON_NAME]" at bounding box center [311, 72] width 254 height 18
type input "M"
type input "[DEMOGRAPHIC_DATA]"
click at [776, 63] on button "Search" at bounding box center [788, 72] width 25 height 18
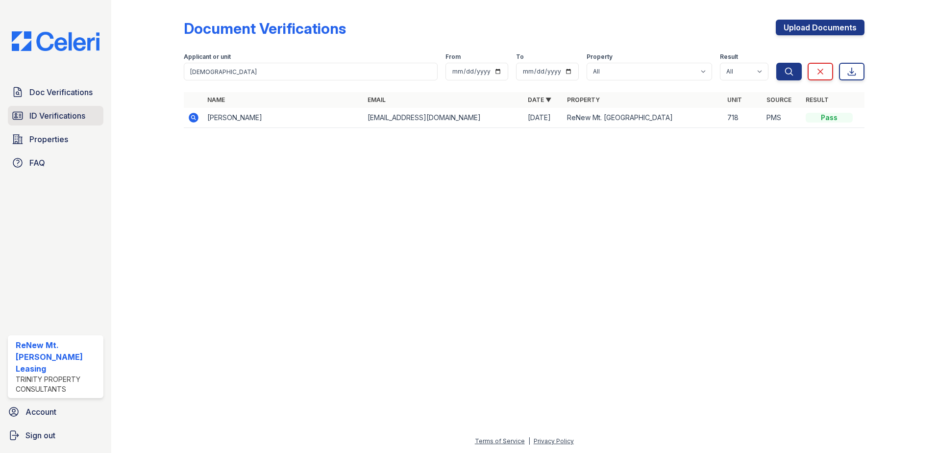
click at [57, 116] on span "ID Verifications" at bounding box center [57, 116] width 56 height 12
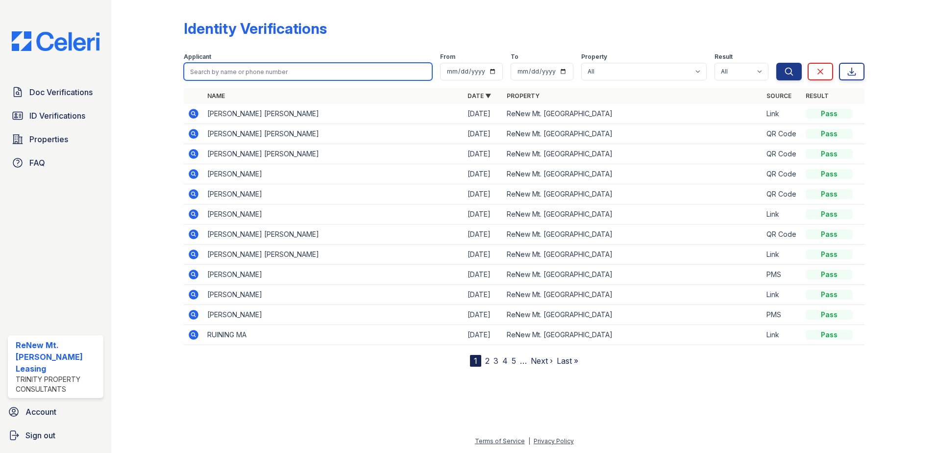
click at [225, 77] on input "search" at bounding box center [308, 72] width 249 height 18
type input "[DEMOGRAPHIC_DATA]"
click at [776, 63] on button "Search" at bounding box center [788, 72] width 25 height 18
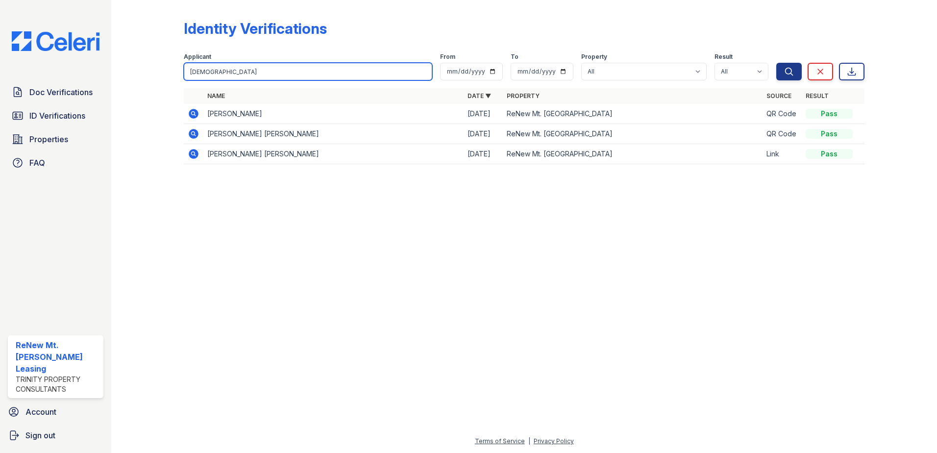
drag, startPoint x: 216, startPoint y: 70, endPoint x: 119, endPoint y: 66, distance: 97.6
click at [119, 66] on div "Identity Verifications Filter Applicant [GEOGRAPHIC_DATA] From To Property All …" at bounding box center [524, 226] width 826 height 453
paste input "Jhanell"
type input "Jhanell"
click at [776, 63] on button "Search" at bounding box center [788, 72] width 25 height 18
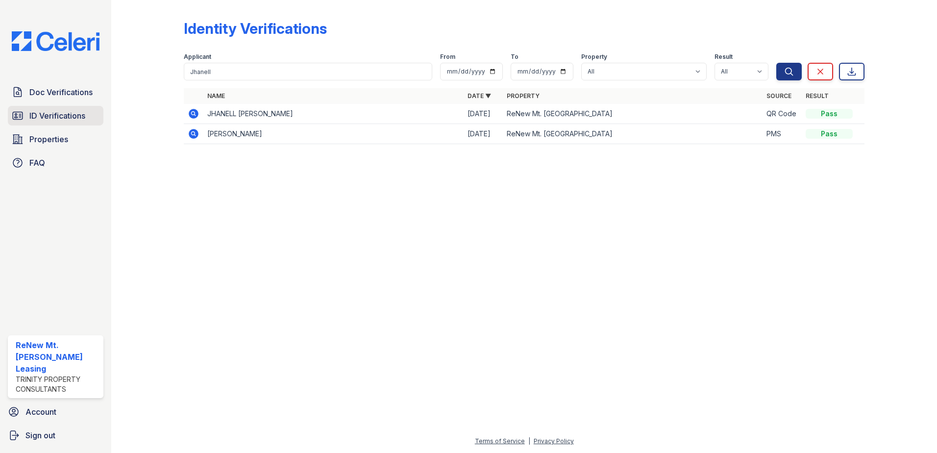
click at [58, 116] on span "ID Verifications" at bounding box center [57, 116] width 56 height 12
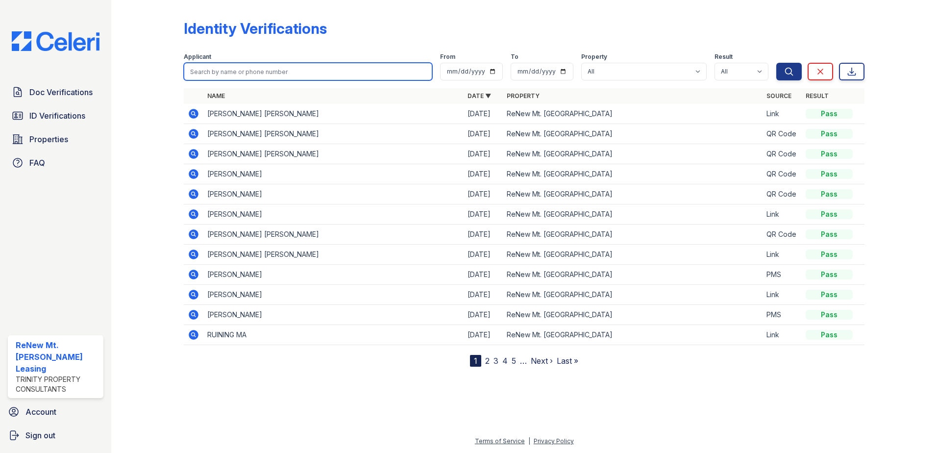
click at [200, 68] on input "search" at bounding box center [308, 72] width 249 height 18
paste input "Jhanell"
type input "Jhanell"
click at [776, 63] on button "Search" at bounding box center [788, 72] width 25 height 18
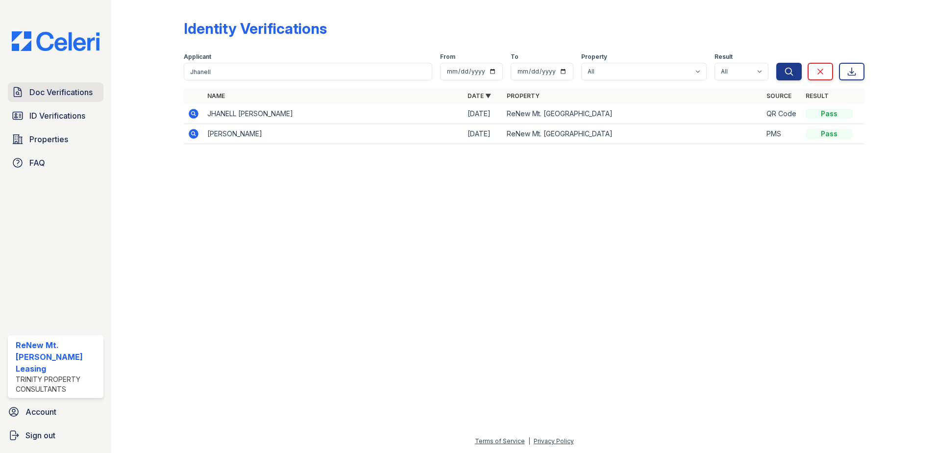
click at [84, 99] on link "Doc Verifications" at bounding box center [56, 92] width 96 height 20
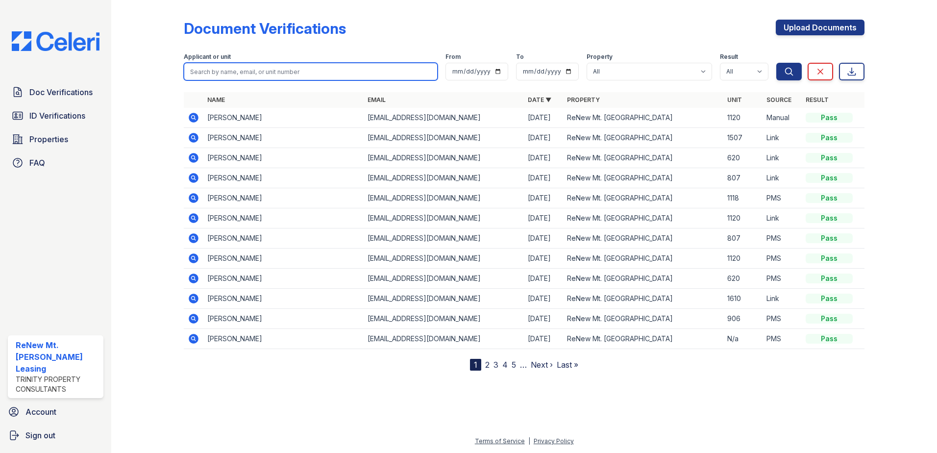
click at [206, 75] on input "search" at bounding box center [311, 72] width 254 height 18
paste input "Jhanell"
type input "Jhanell"
click at [776, 63] on button "Search" at bounding box center [788, 72] width 25 height 18
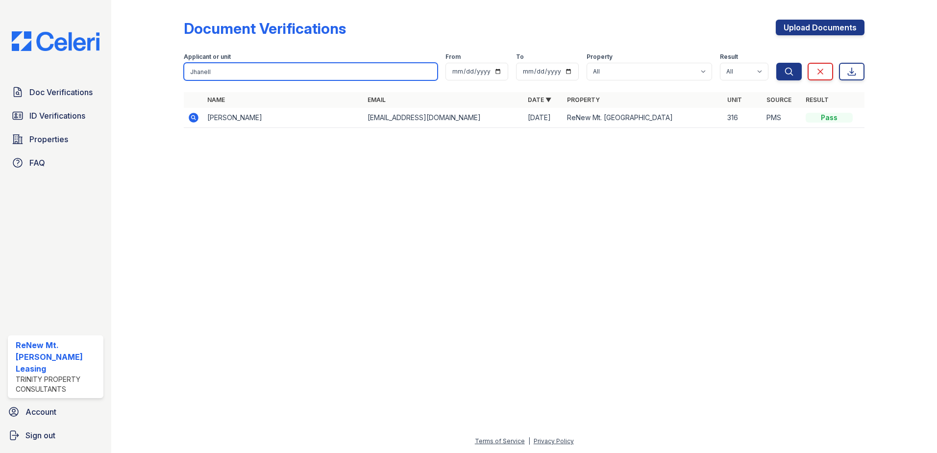
click at [235, 71] on input "Jhanell" at bounding box center [311, 72] width 254 height 18
drag, startPoint x: 234, startPoint y: 72, endPoint x: 170, endPoint y: 70, distance: 63.8
click at [170, 70] on div "Document Verifications Upload Documents Filter Applicant or unit Jhanell From T…" at bounding box center [524, 76] width 795 height 153
paste input "[PERSON_NAME]"
type input "[PERSON_NAME]"
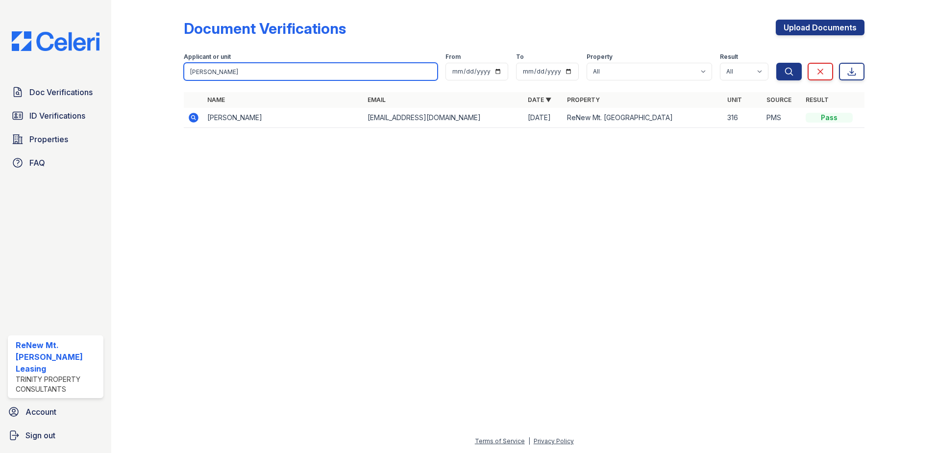
click at [776, 63] on button "Search" at bounding box center [788, 72] width 25 height 18
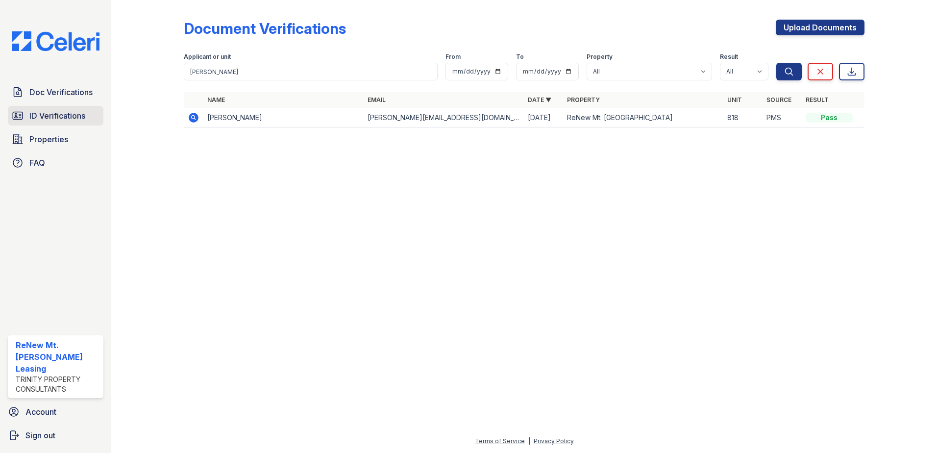
click at [79, 114] on span "ID Verifications" at bounding box center [57, 116] width 56 height 12
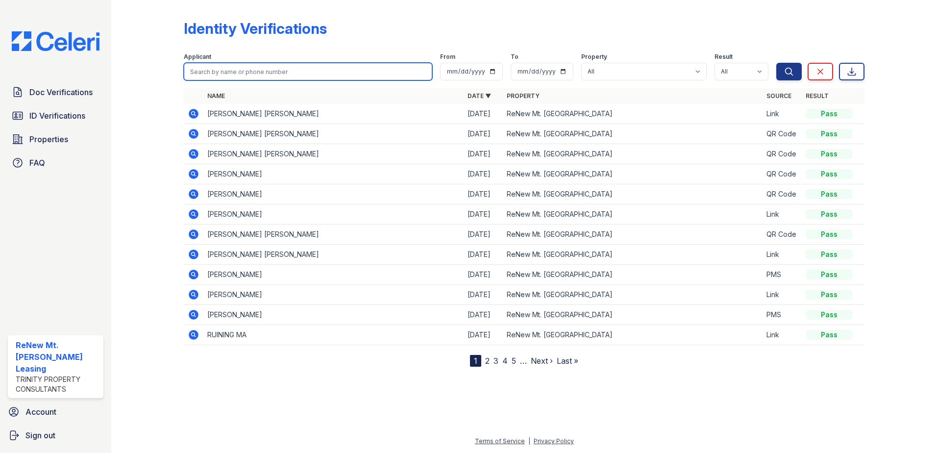
drag, startPoint x: 201, startPoint y: 81, endPoint x: 214, endPoint y: 68, distance: 18.4
click at [214, 68] on input "search" at bounding box center [308, 72] width 249 height 18
paste input "[PERSON_NAME]"
type input "[PERSON_NAME]"
click at [776, 63] on button "Search" at bounding box center [788, 72] width 25 height 18
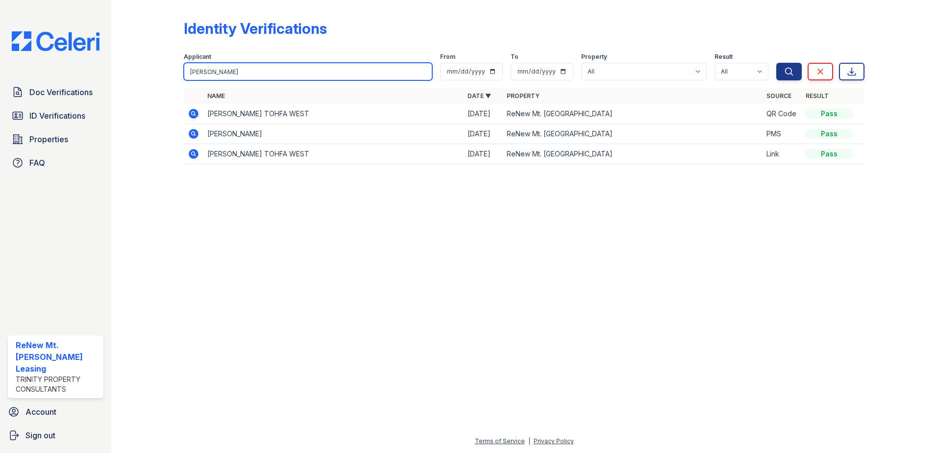
click at [234, 72] on input "[PERSON_NAME]" at bounding box center [308, 72] width 249 height 18
type input "Z"
paste input "O Malley"
type input "O Malley"
click at [776, 63] on button "Search" at bounding box center [788, 72] width 25 height 18
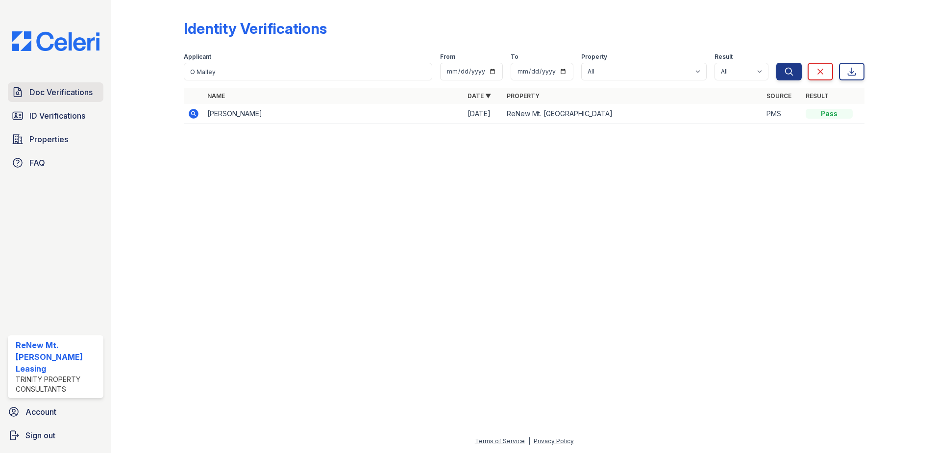
click at [80, 85] on link "Doc Verifications" at bounding box center [56, 92] width 96 height 20
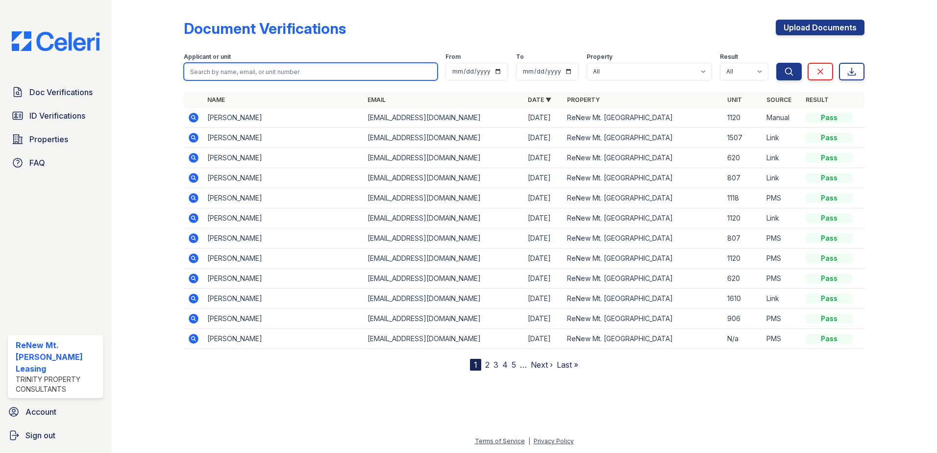
click at [192, 70] on input "search" at bounding box center [311, 72] width 254 height 18
paste input "O Malley"
type input "O Malley"
click at [776, 63] on button "Search" at bounding box center [788, 72] width 25 height 18
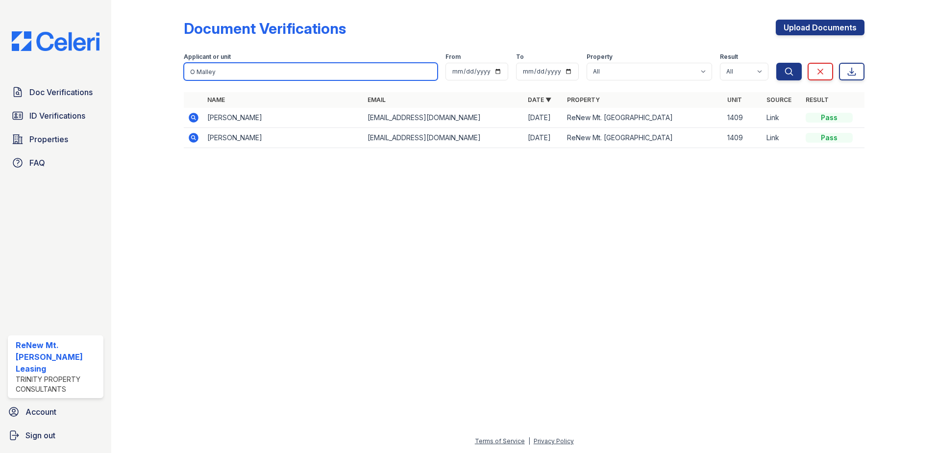
drag, startPoint x: 223, startPoint y: 72, endPoint x: 153, endPoint y: 64, distance: 70.6
click at [153, 64] on div "Document Verifications Upload Documents Filter Applicant or unit O Malley From …" at bounding box center [524, 87] width 795 height 174
type input "[PERSON_NAME]"
click at [776, 63] on button "Search" at bounding box center [788, 72] width 25 height 18
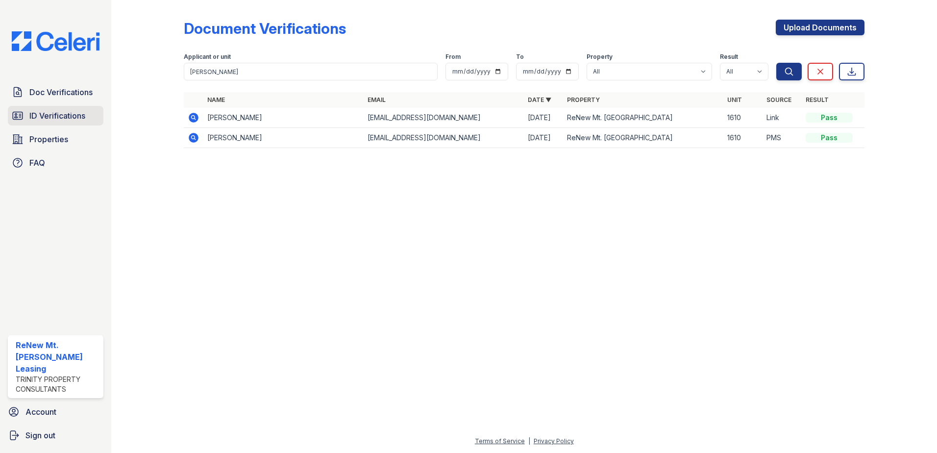
click at [40, 120] on span "ID Verifications" at bounding box center [57, 116] width 56 height 12
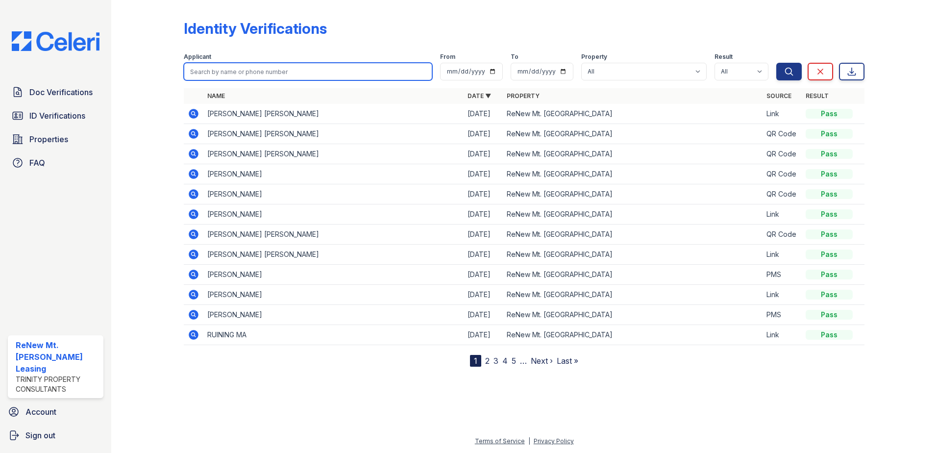
click at [228, 71] on input "search" at bounding box center [308, 72] width 249 height 18
type input "[PERSON_NAME]"
click at [776, 63] on button "Search" at bounding box center [788, 72] width 25 height 18
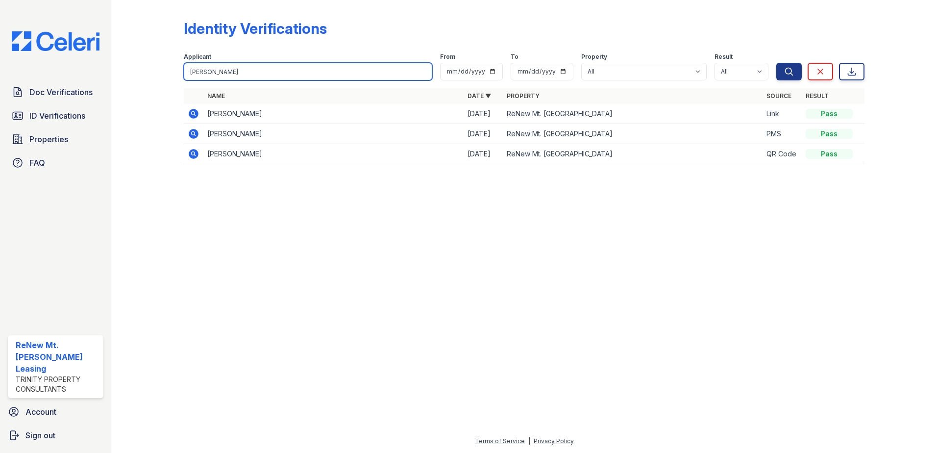
drag, startPoint x: 215, startPoint y: 66, endPoint x: 166, endPoint y: 55, distance: 50.2
click at [166, 55] on div "Identity Verifications Filter Applicant [GEOGRAPHIC_DATA] From To Property All …" at bounding box center [524, 95] width 795 height 190
type input "[PERSON_NAME]"
click at [776, 63] on button "Search" at bounding box center [788, 72] width 25 height 18
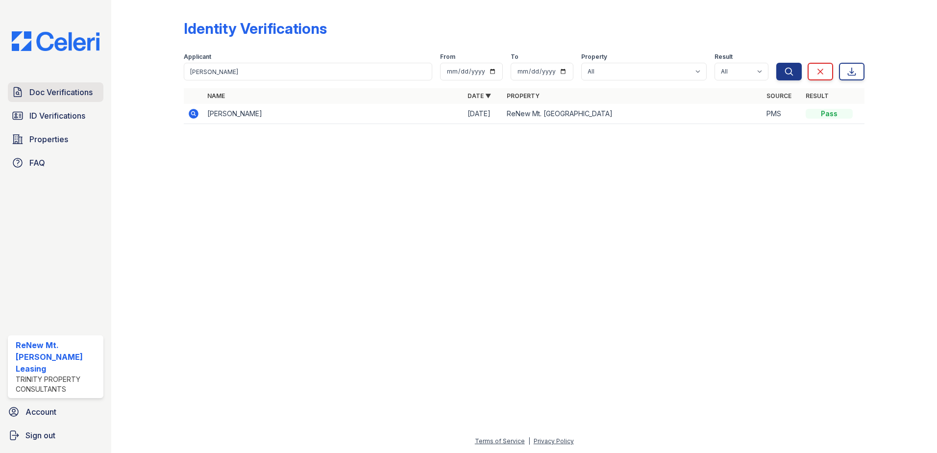
click at [79, 91] on span "Doc Verifications" at bounding box center [60, 92] width 63 height 12
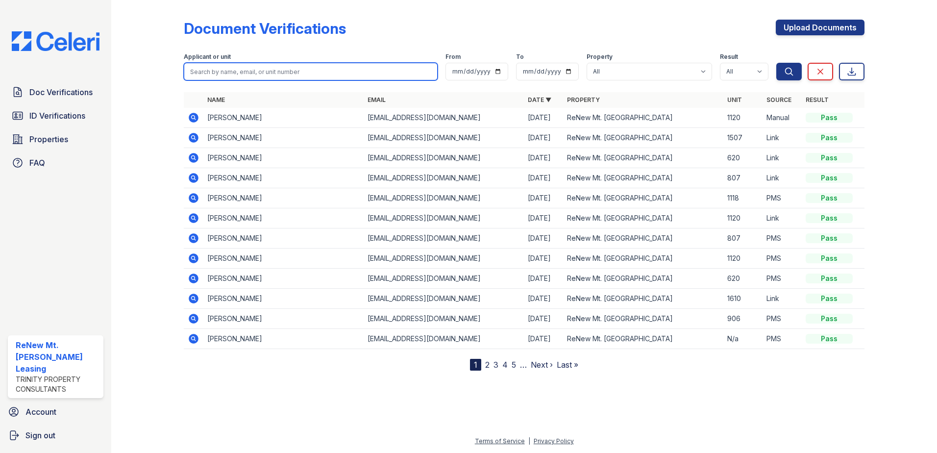
click at [209, 67] on input "search" at bounding box center [311, 72] width 254 height 18
type input "[PERSON_NAME]"
click at [776, 63] on button "Search" at bounding box center [788, 72] width 25 height 18
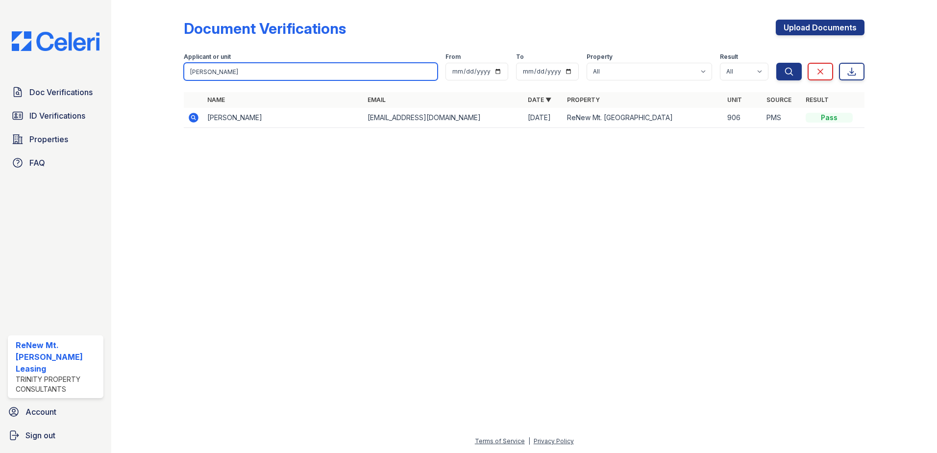
drag, startPoint x: 223, startPoint y: 72, endPoint x: 165, endPoint y: 68, distance: 58.0
click at [165, 68] on div "Document Verifications Upload Documents Filter Applicant or unit [PERSON_NAME] …" at bounding box center [524, 76] width 795 height 153
type input "[PERSON_NAME]"
click at [776, 63] on button "Search" at bounding box center [788, 72] width 25 height 18
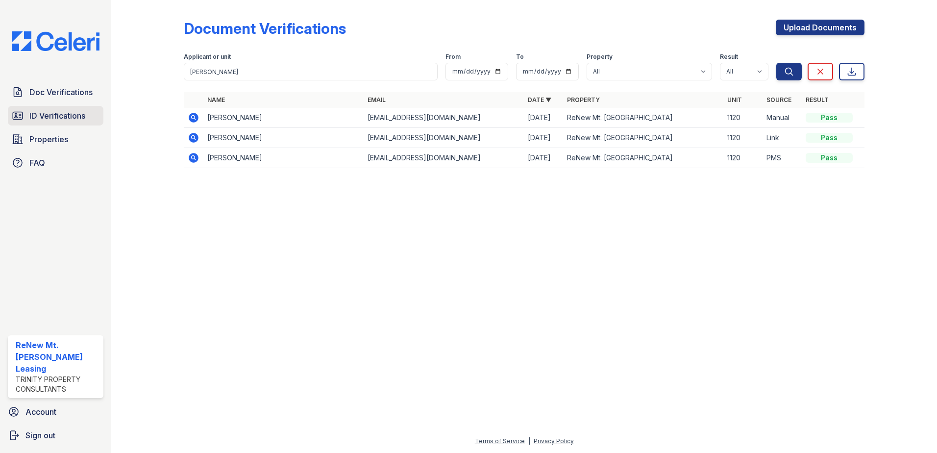
click at [39, 113] on span "ID Verifications" at bounding box center [57, 116] width 56 height 12
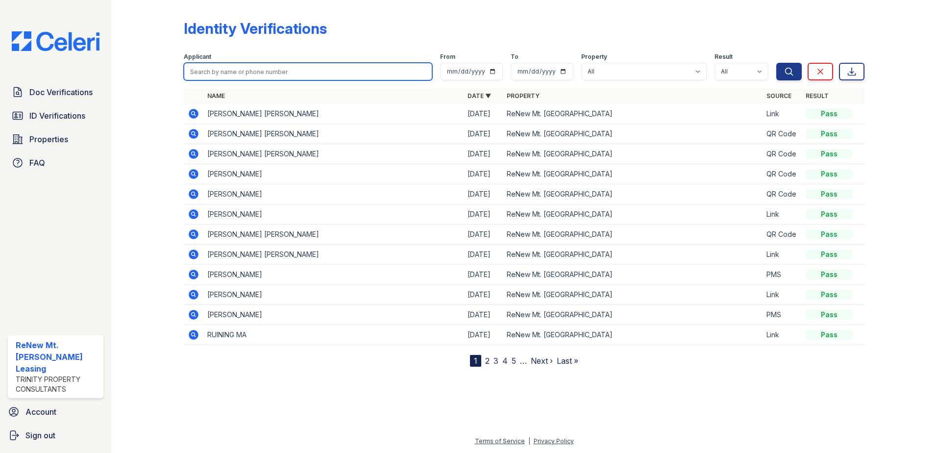
click at [235, 70] on input "search" at bounding box center [308, 72] width 249 height 18
type input "[PERSON_NAME]"
click at [776, 63] on button "Search" at bounding box center [788, 72] width 25 height 18
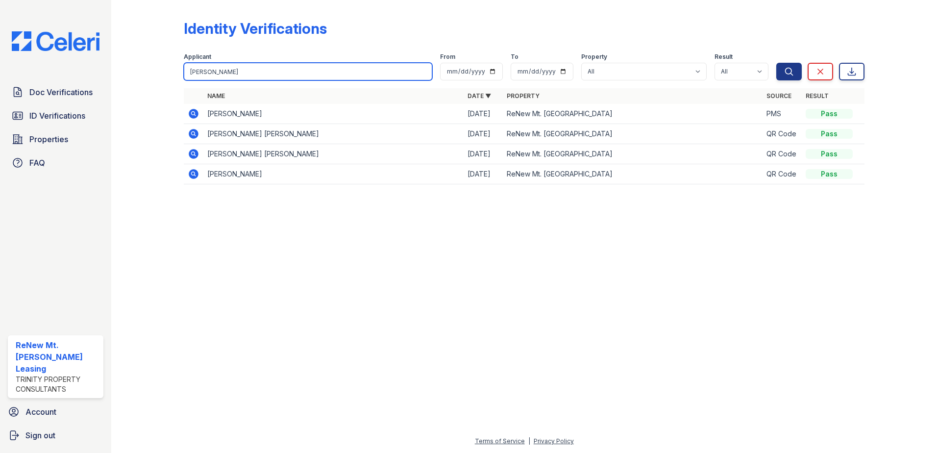
drag, startPoint x: 223, startPoint y: 74, endPoint x: 195, endPoint y: 69, distance: 28.3
click at [195, 69] on input "[PERSON_NAME]" at bounding box center [308, 72] width 249 height 18
type input "L"
paste input "Michayla"
type input "Michayla"
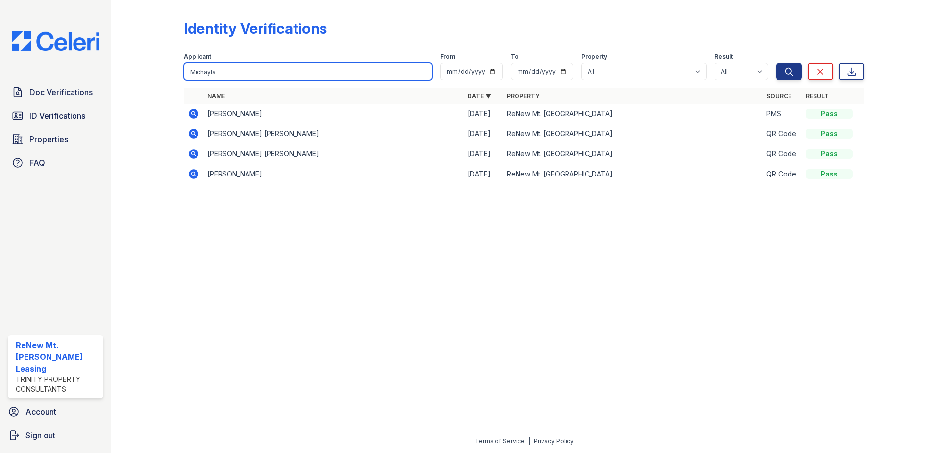
click at [776, 63] on button "Search" at bounding box center [788, 72] width 25 height 18
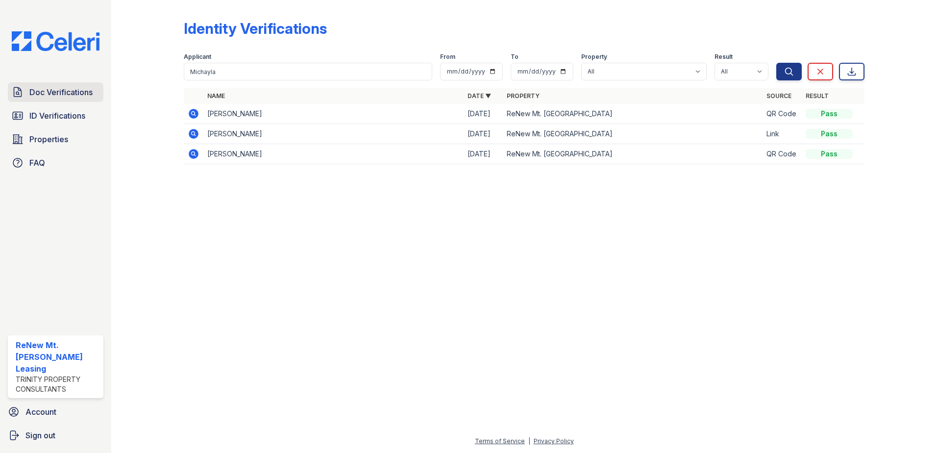
click at [62, 92] on span "Doc Verifications" at bounding box center [60, 92] width 63 height 12
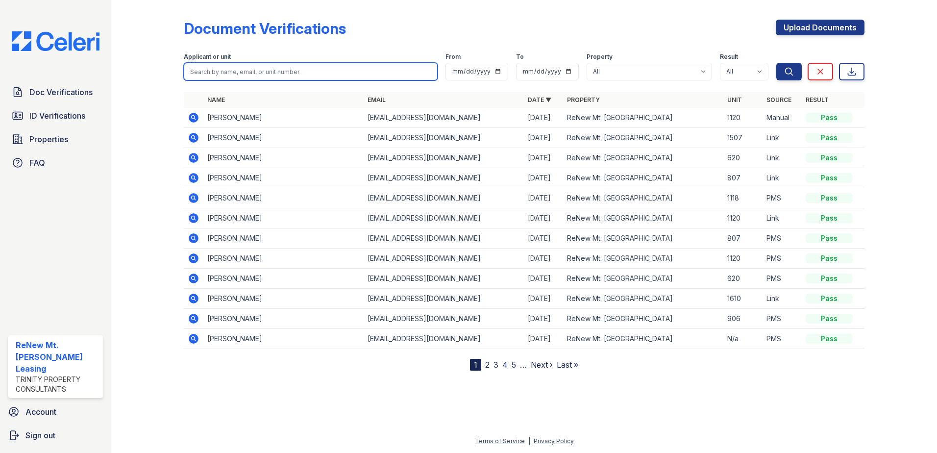
click at [203, 70] on input "search" at bounding box center [311, 72] width 254 height 18
paste input "Michayla"
type input "Michayla"
click at [776, 63] on button "Search" at bounding box center [788, 72] width 25 height 18
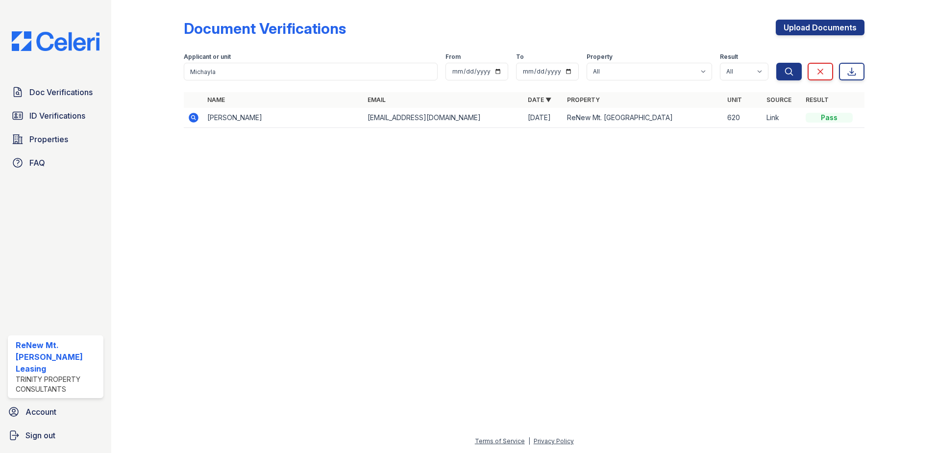
click at [695, 295] on div at bounding box center [524, 294] width 795 height 282
